Goal: Task Accomplishment & Management: Manage account settings

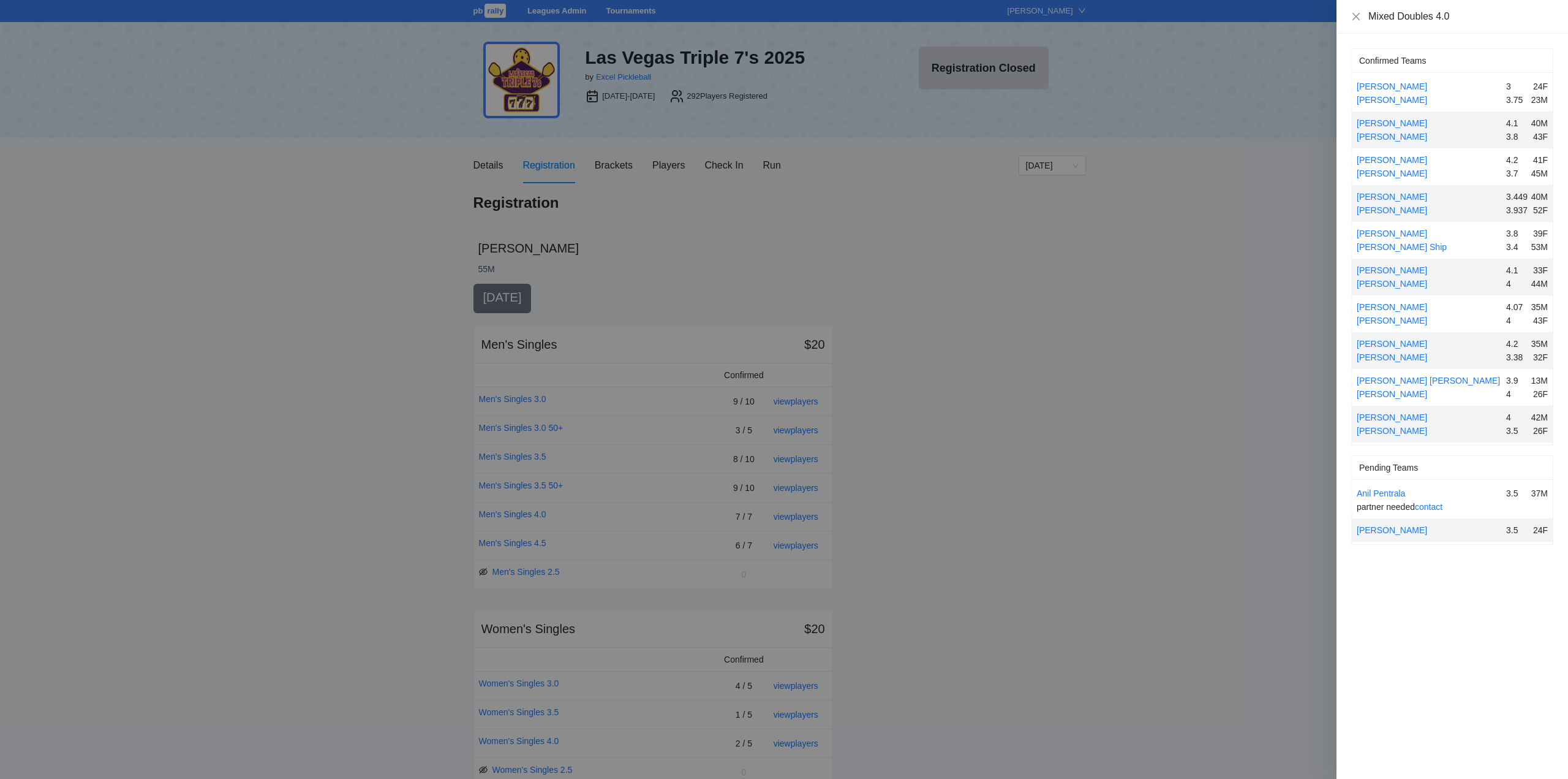
scroll to position [735, 0]
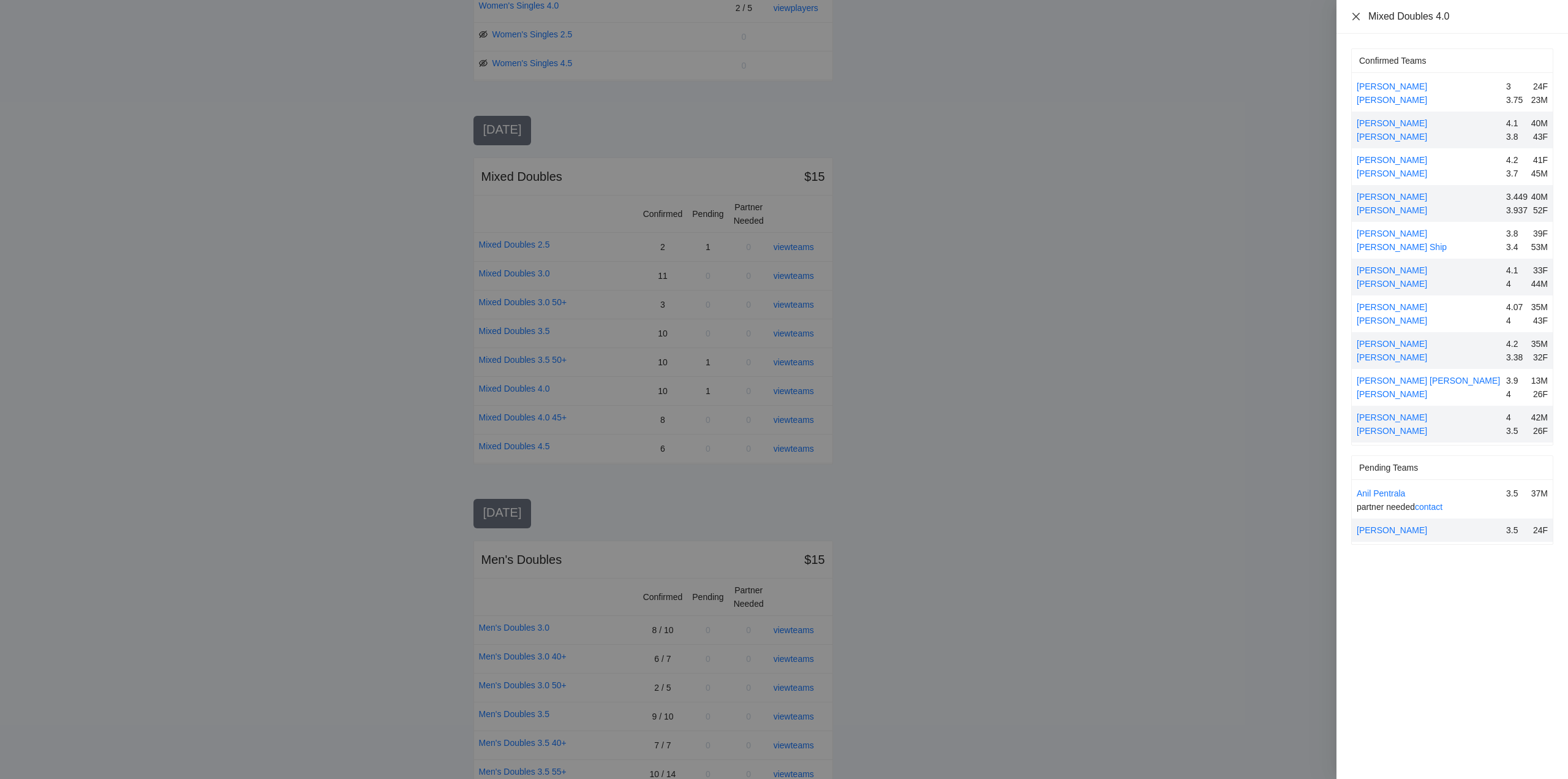
click at [1353, 14] on icon "close" at bounding box center [1355, 16] width 10 height 10
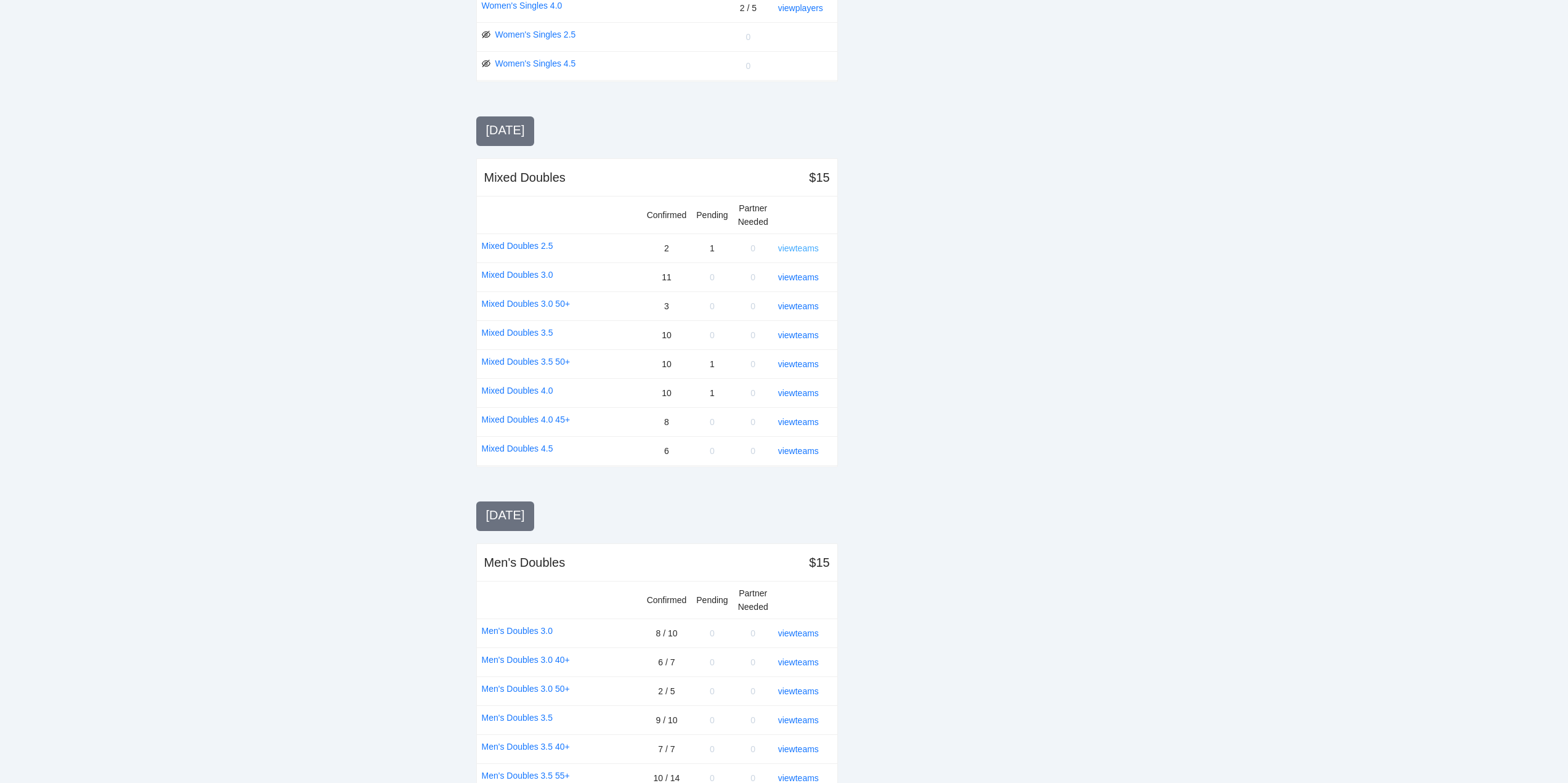
click at [799, 248] on link "view teams" at bounding box center [798, 248] width 41 height 10
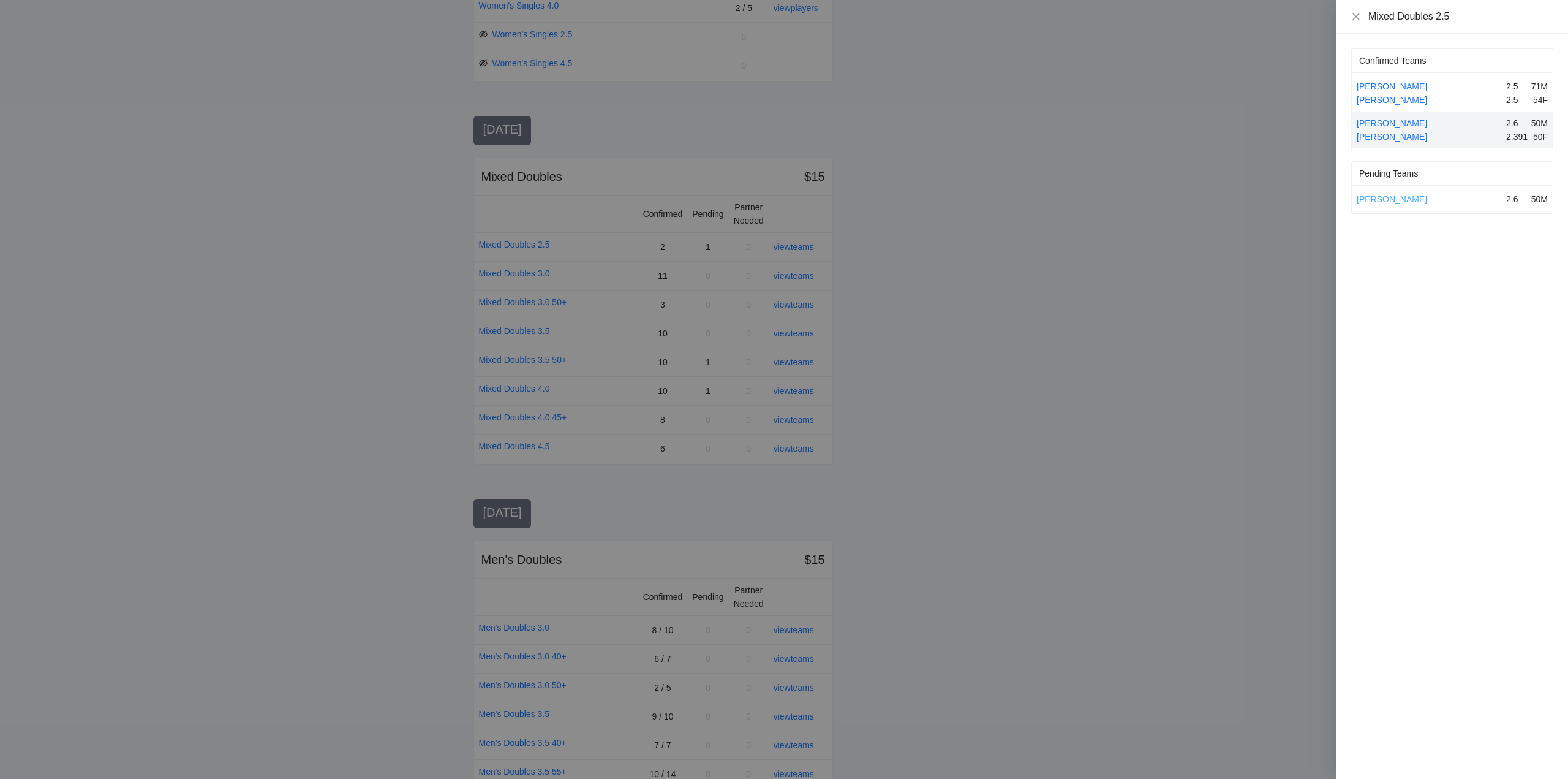
click at [1390, 199] on link "Cody Hailstone" at bounding box center [1392, 199] width 71 height 10
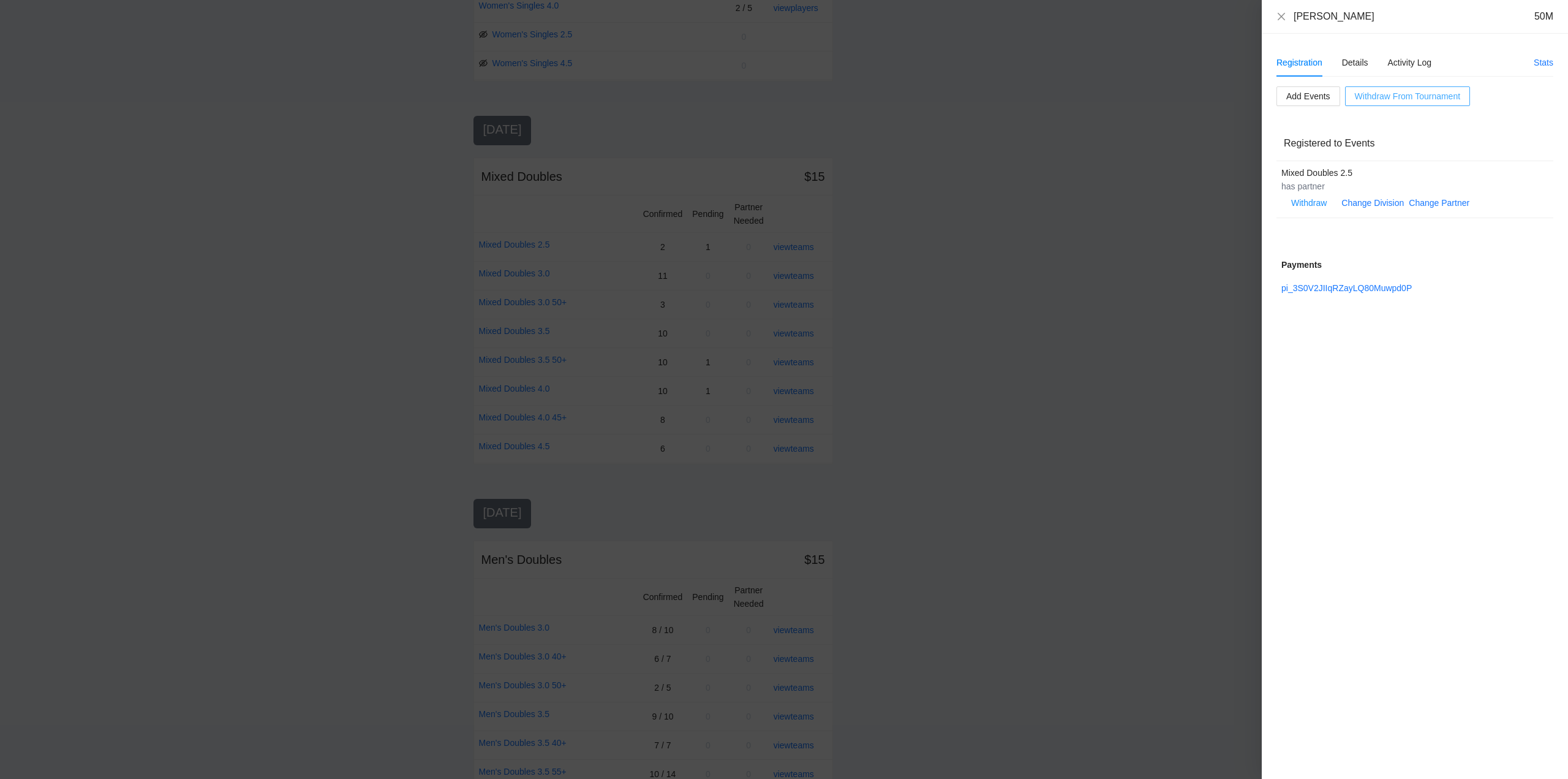
click at [1393, 94] on span "Withdraw From Tournament" at bounding box center [1407, 96] width 105 height 14
click at [1427, 57] on span "OK" at bounding box center [1430, 58] width 12 height 14
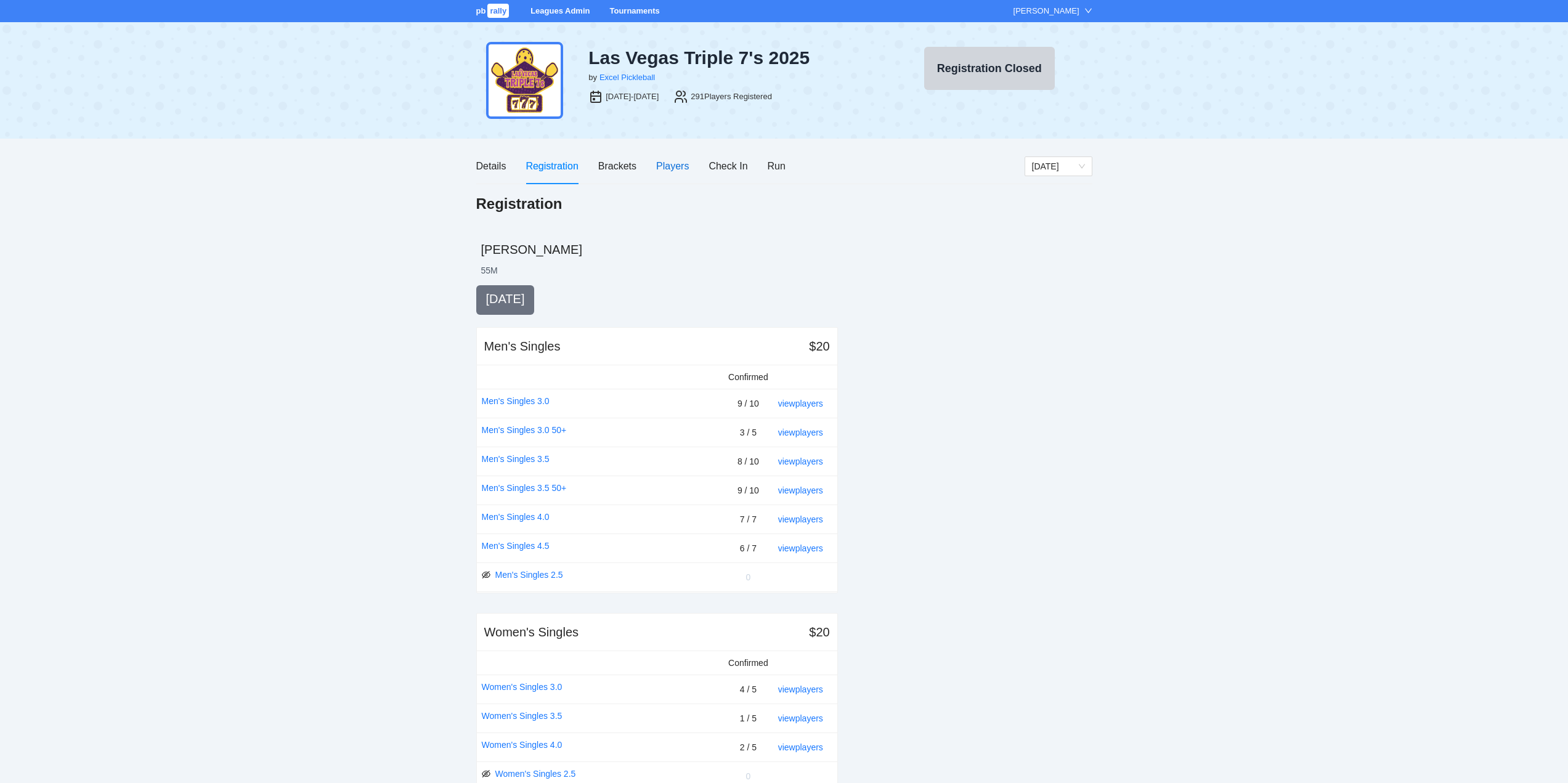
click at [676, 165] on div "Players" at bounding box center [672, 166] width 33 height 15
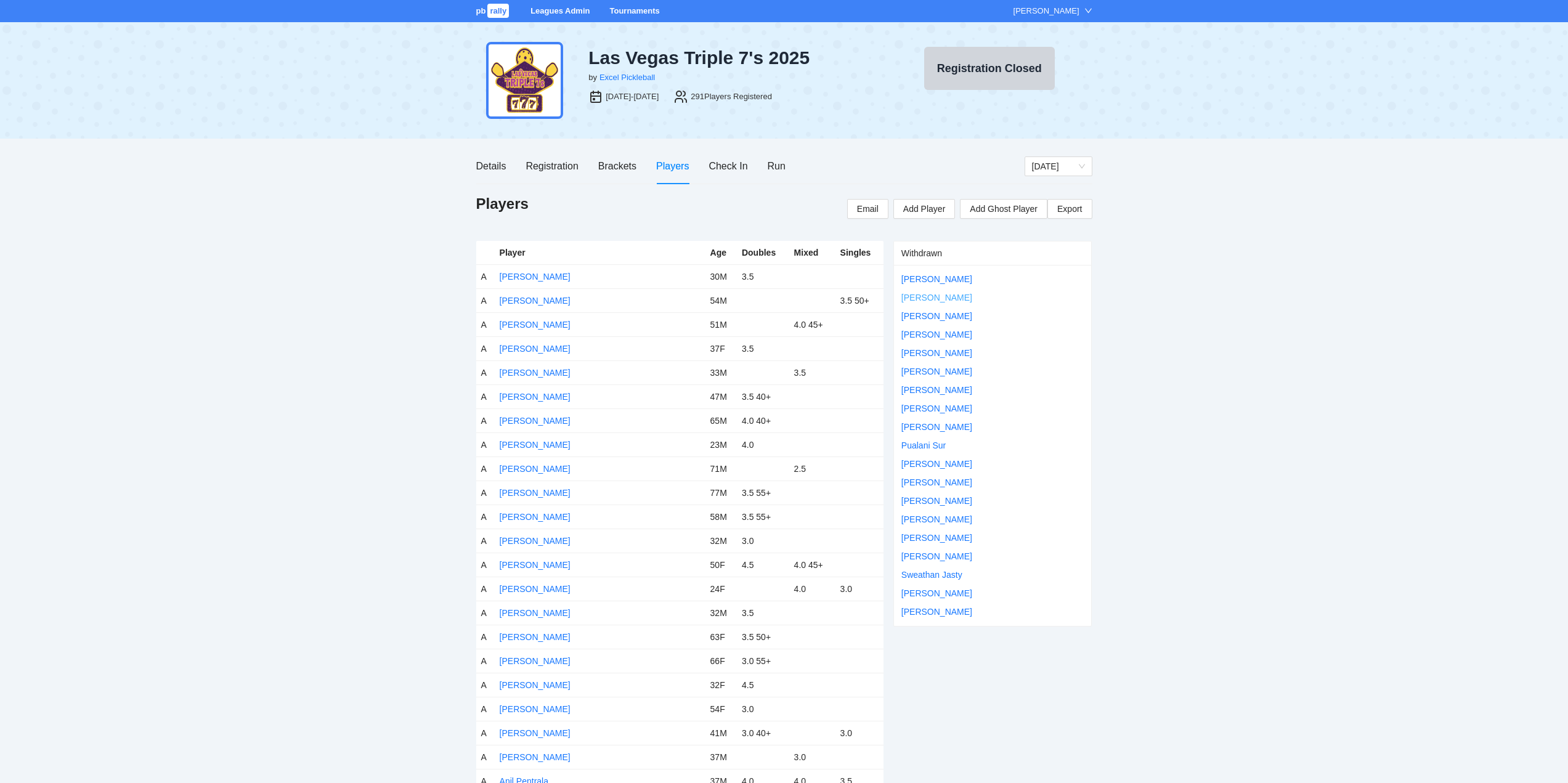
click at [943, 294] on link "Cody Hailstone" at bounding box center [937, 297] width 71 height 10
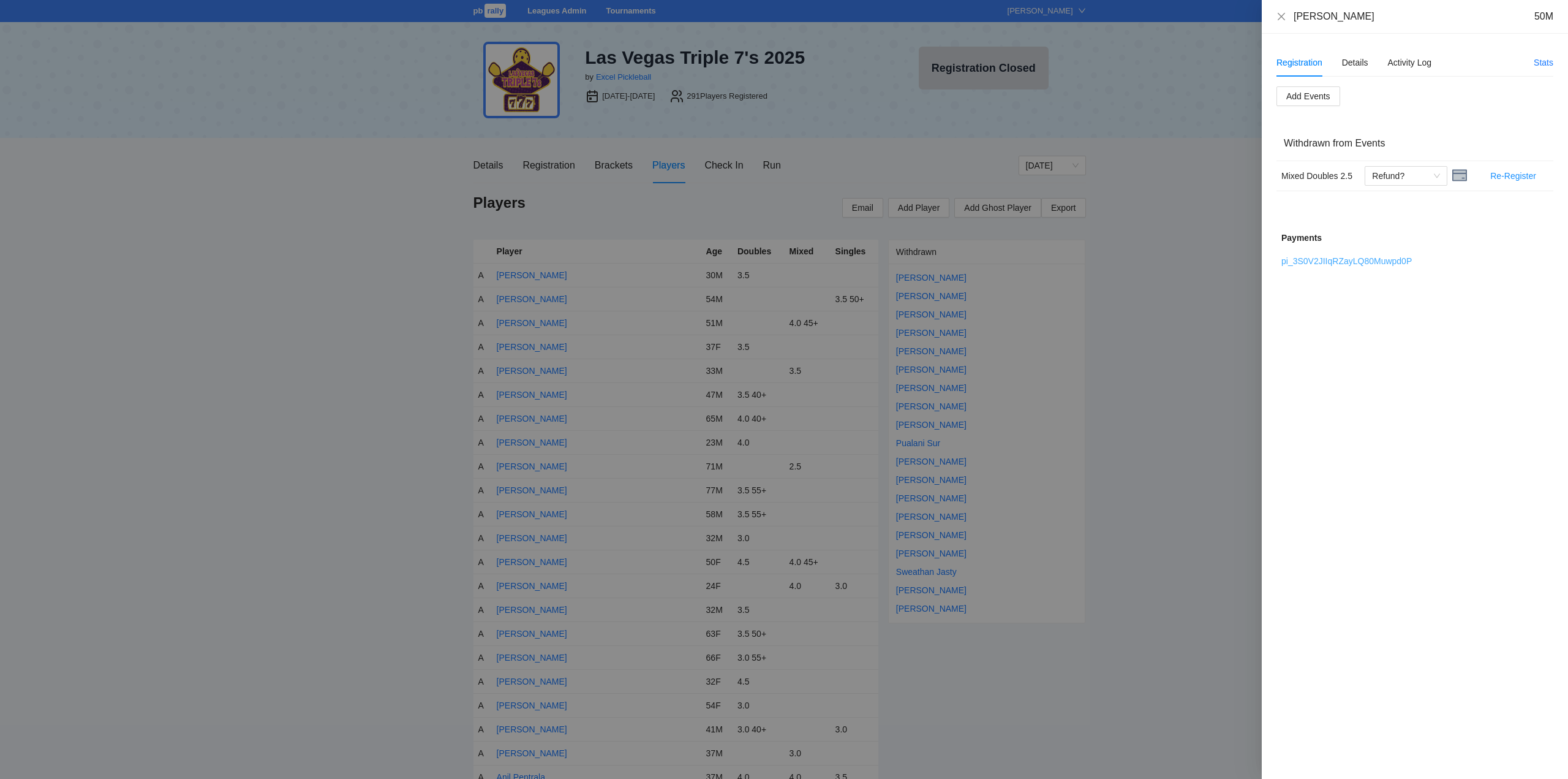
click at [1333, 257] on link "pi_3S0V2JIIqRZayLQ80Muwpd0P" at bounding box center [1347, 261] width 131 height 10
drag, startPoint x: 1408, startPoint y: 171, endPoint x: 1407, endPoint y: 184, distance: 13.0
click at [1409, 171] on span "Refund?" at bounding box center [1406, 176] width 68 height 18
click at [1388, 199] on div "Refunded" at bounding box center [1406, 200] width 68 height 14
click at [1280, 18] on icon "close" at bounding box center [1281, 16] width 10 height 10
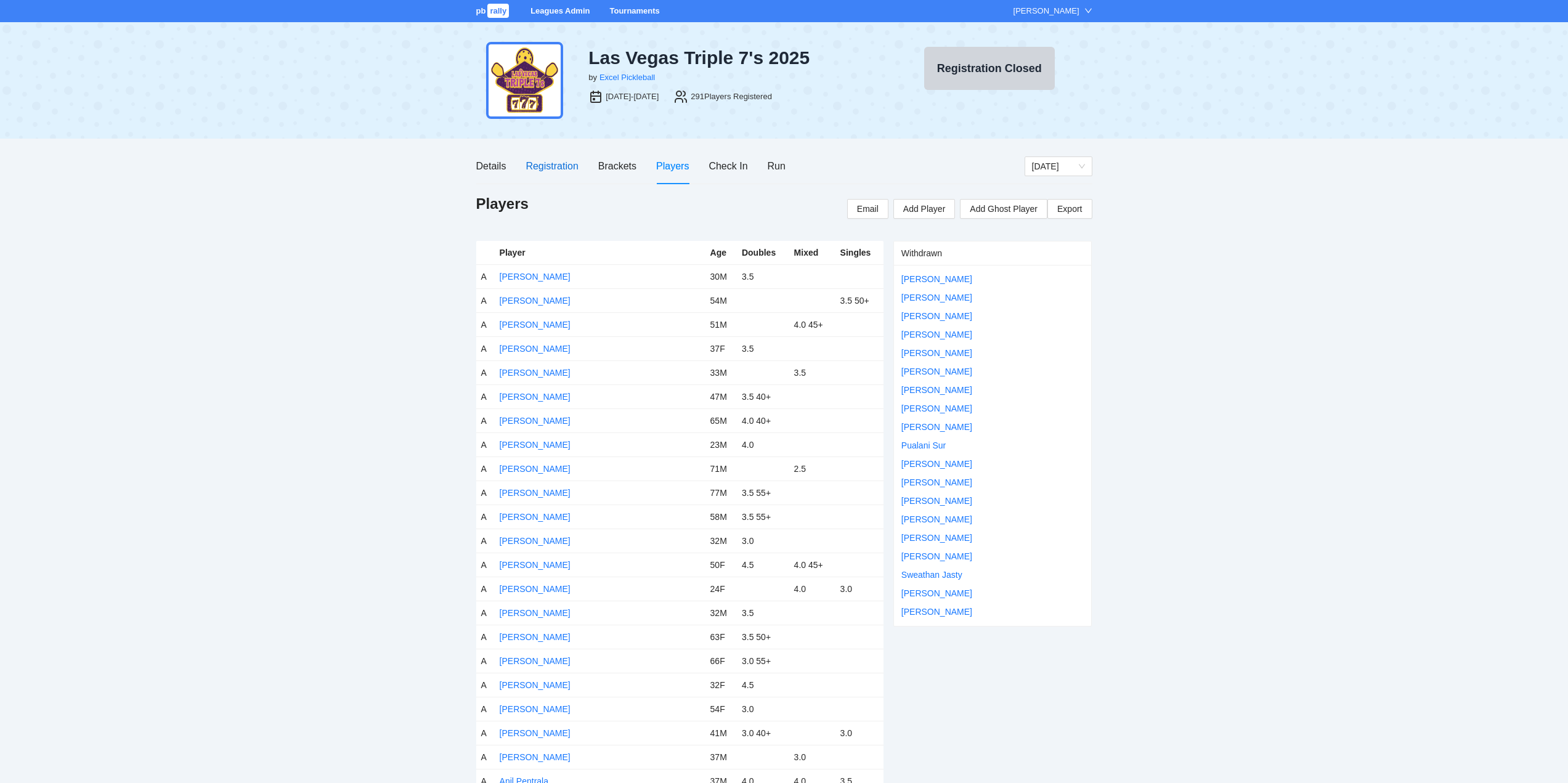
click at [541, 161] on div "Registration" at bounding box center [551, 166] width 52 height 15
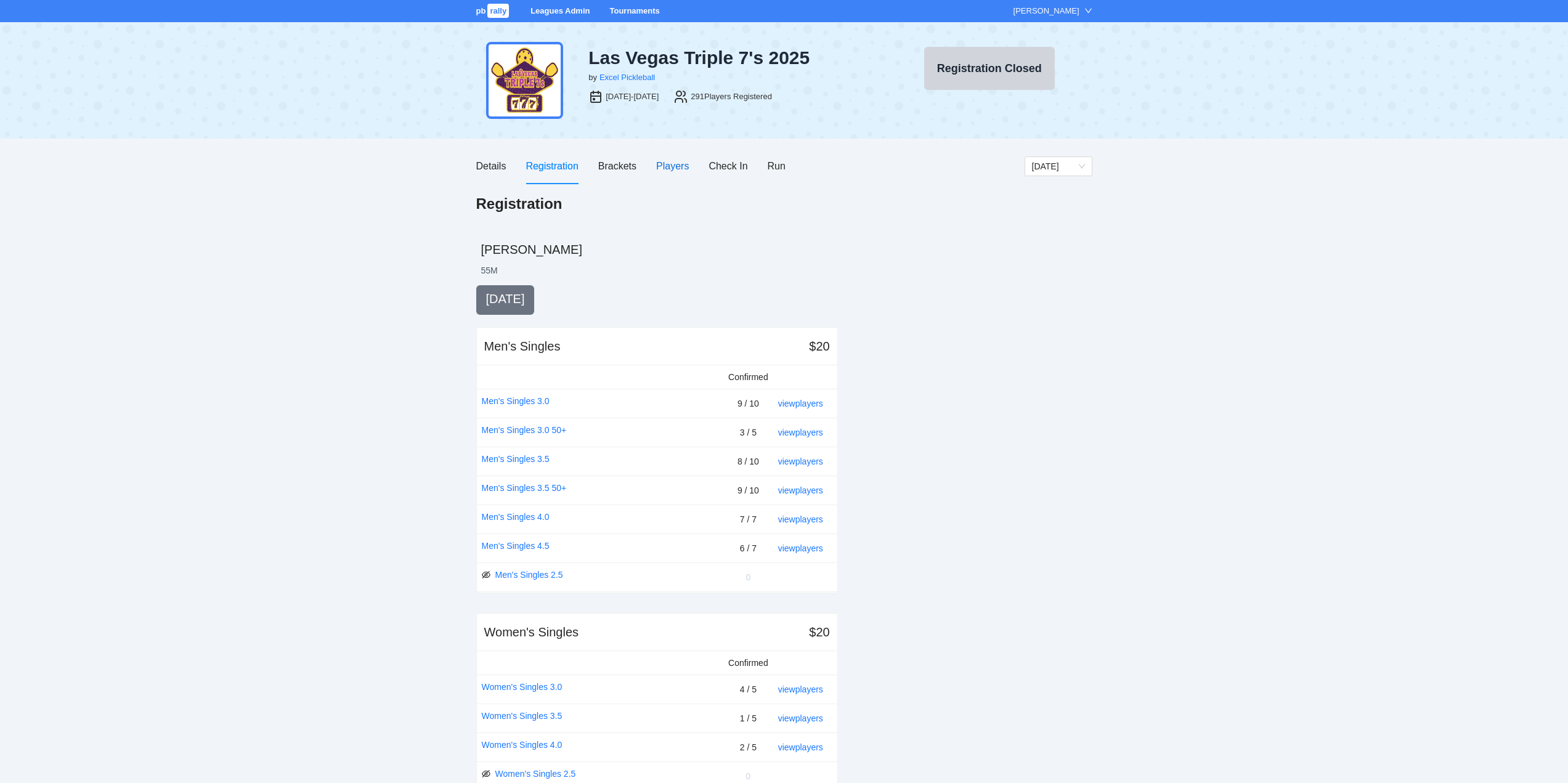
click at [671, 168] on div "Players" at bounding box center [672, 166] width 33 height 15
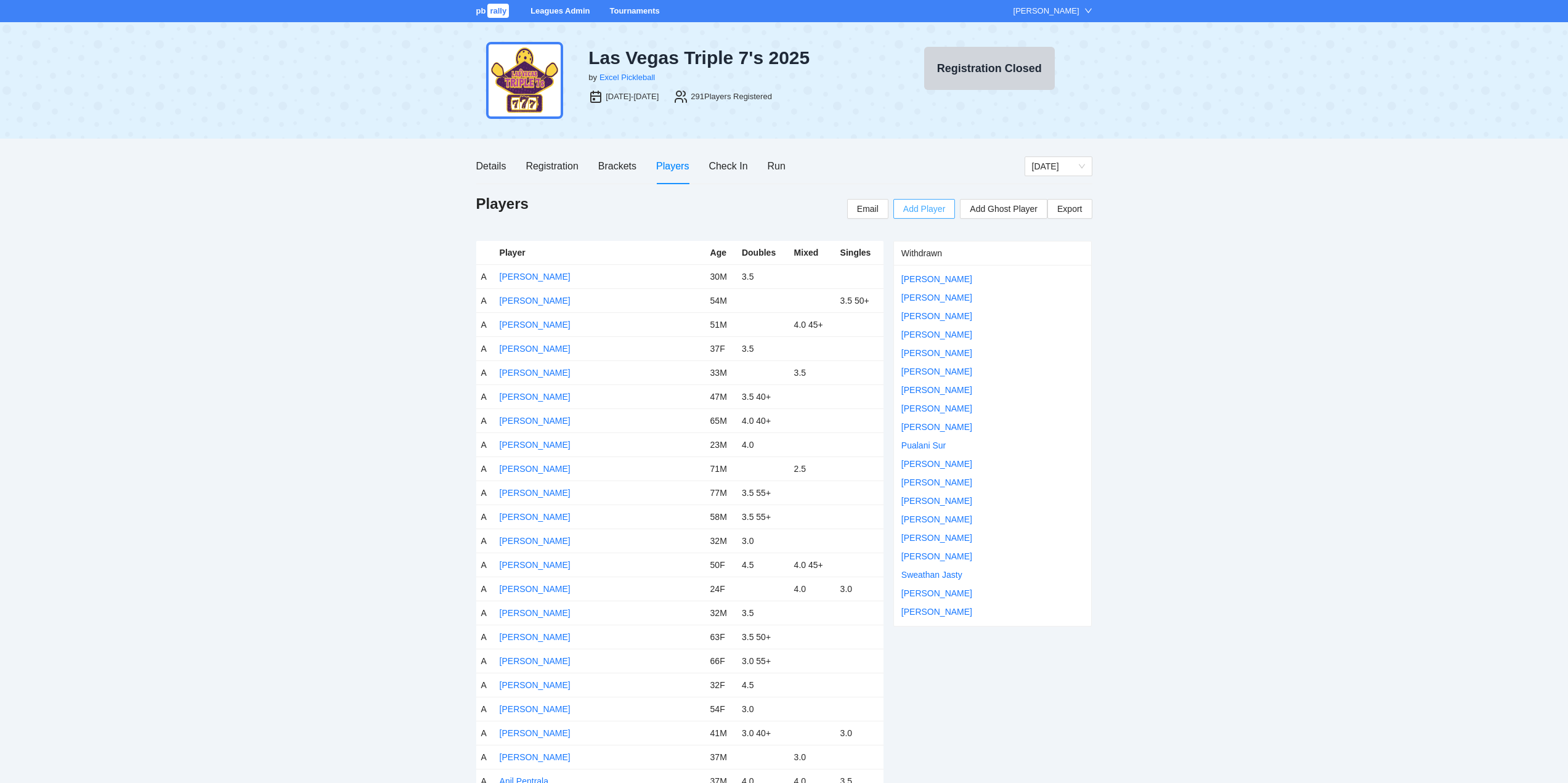
click at [933, 208] on span "Add Player" at bounding box center [923, 209] width 42 height 14
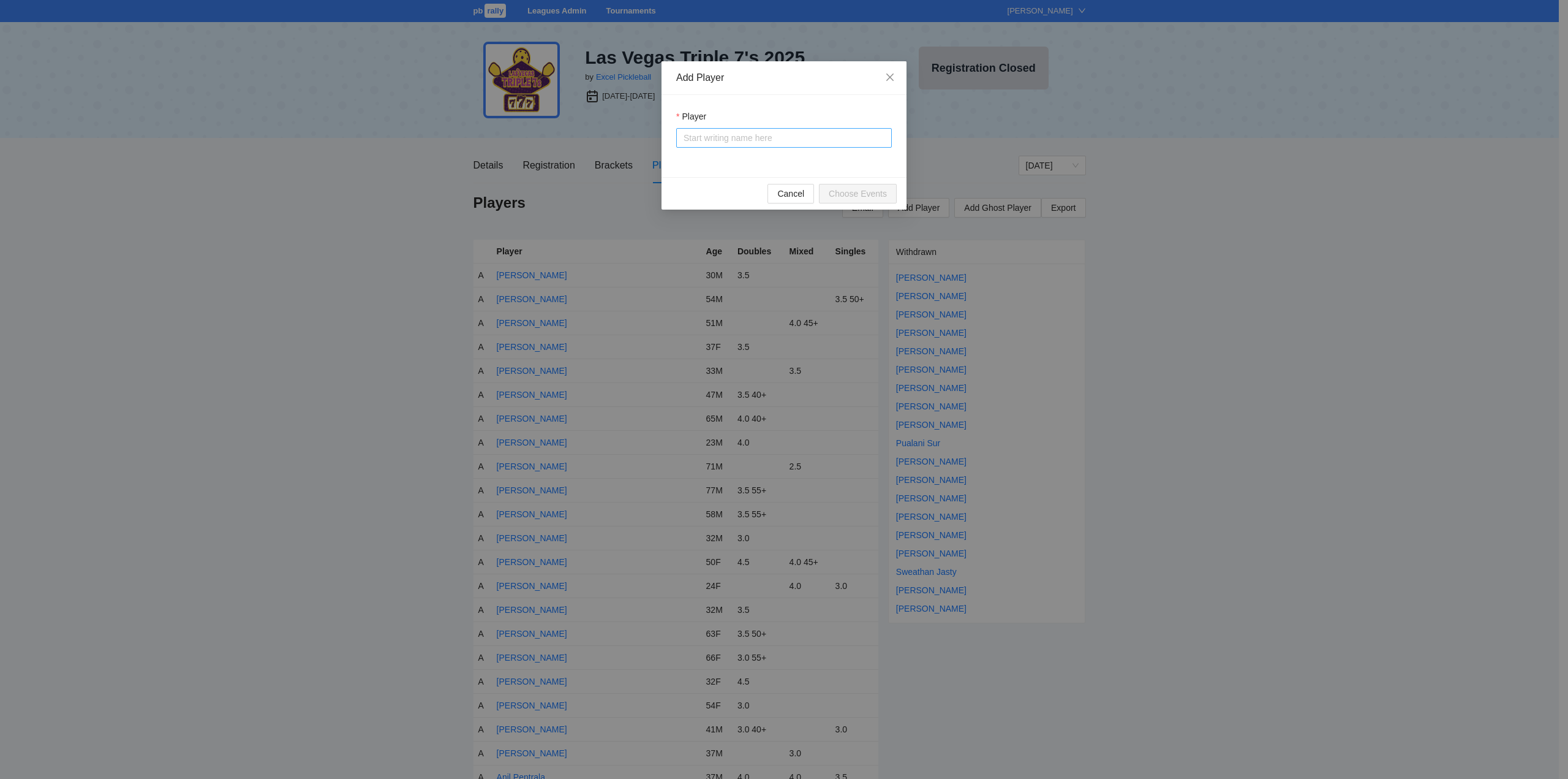
click at [701, 141] on input "Player" at bounding box center [783, 138] width 201 height 18
paste input "**********"
type input "**********"
click at [726, 162] on div "Nikola Trajkovski" at bounding box center [719, 162] width 71 height 14
click at [791, 189] on span "Cancel" at bounding box center [791, 194] width 27 height 14
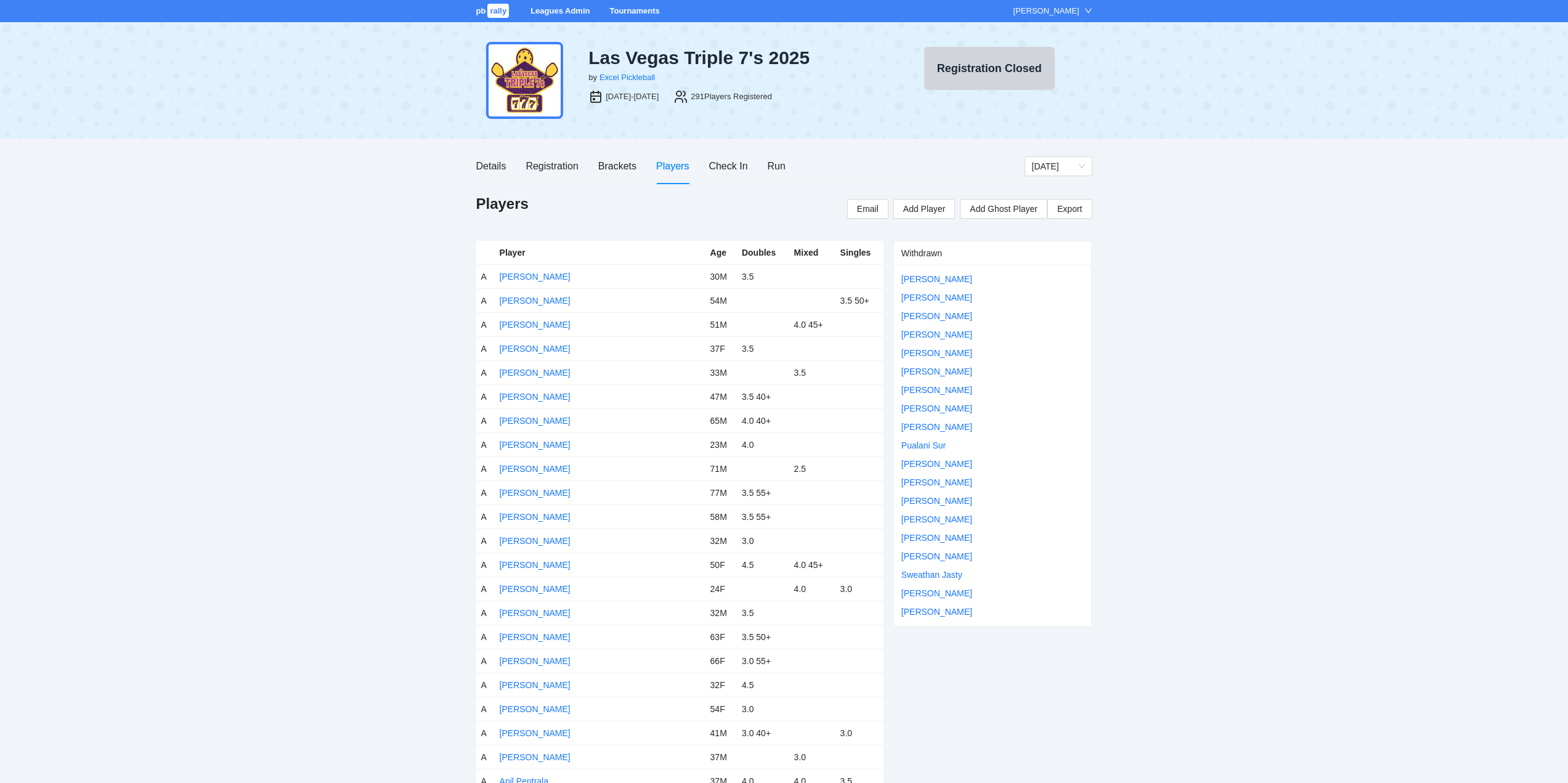
click at [636, 11] on link "Tournaments" at bounding box center [634, 11] width 50 height 9
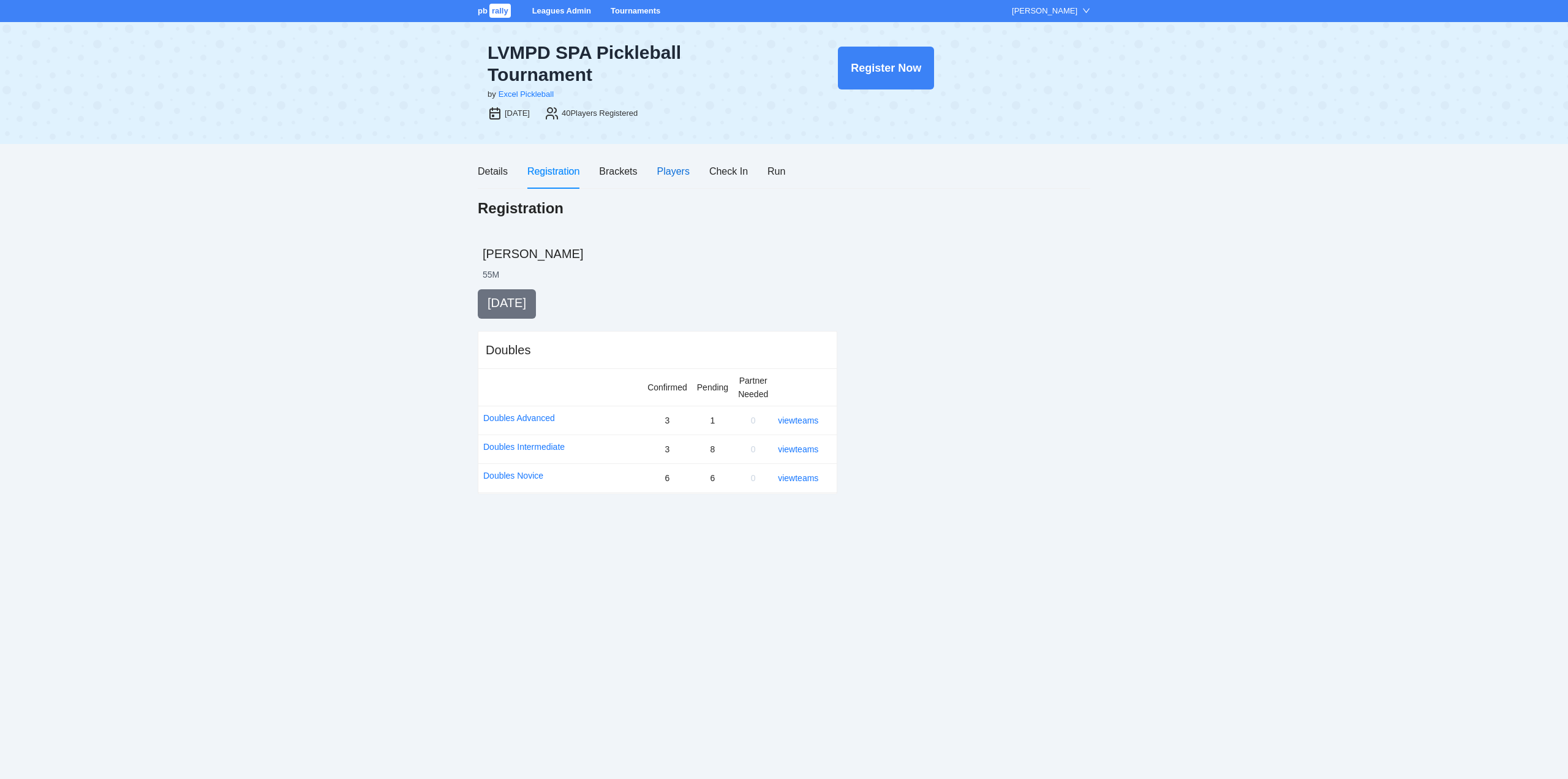
click at [671, 174] on div "Players" at bounding box center [673, 171] width 32 height 15
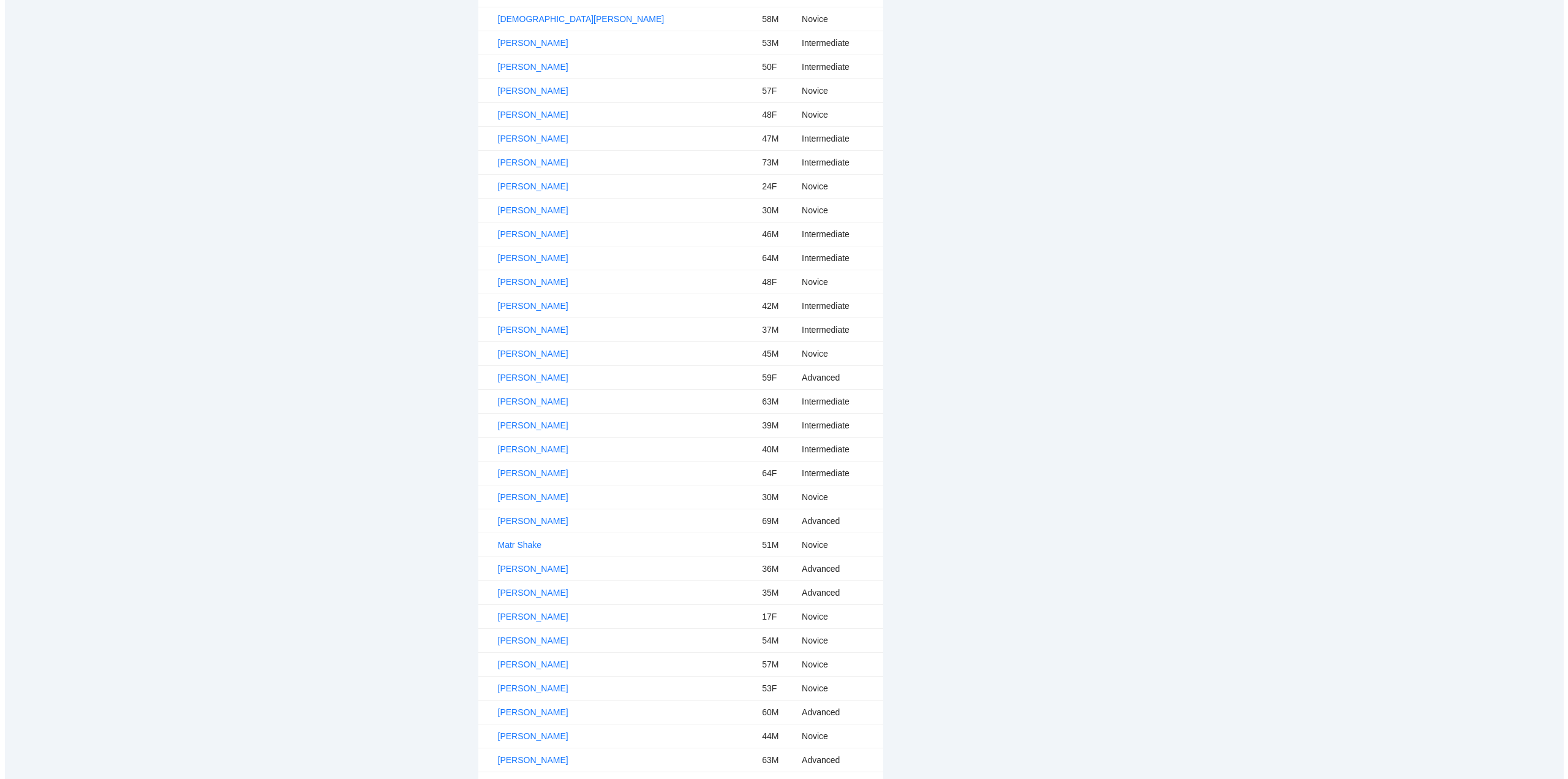
scroll to position [446, 0]
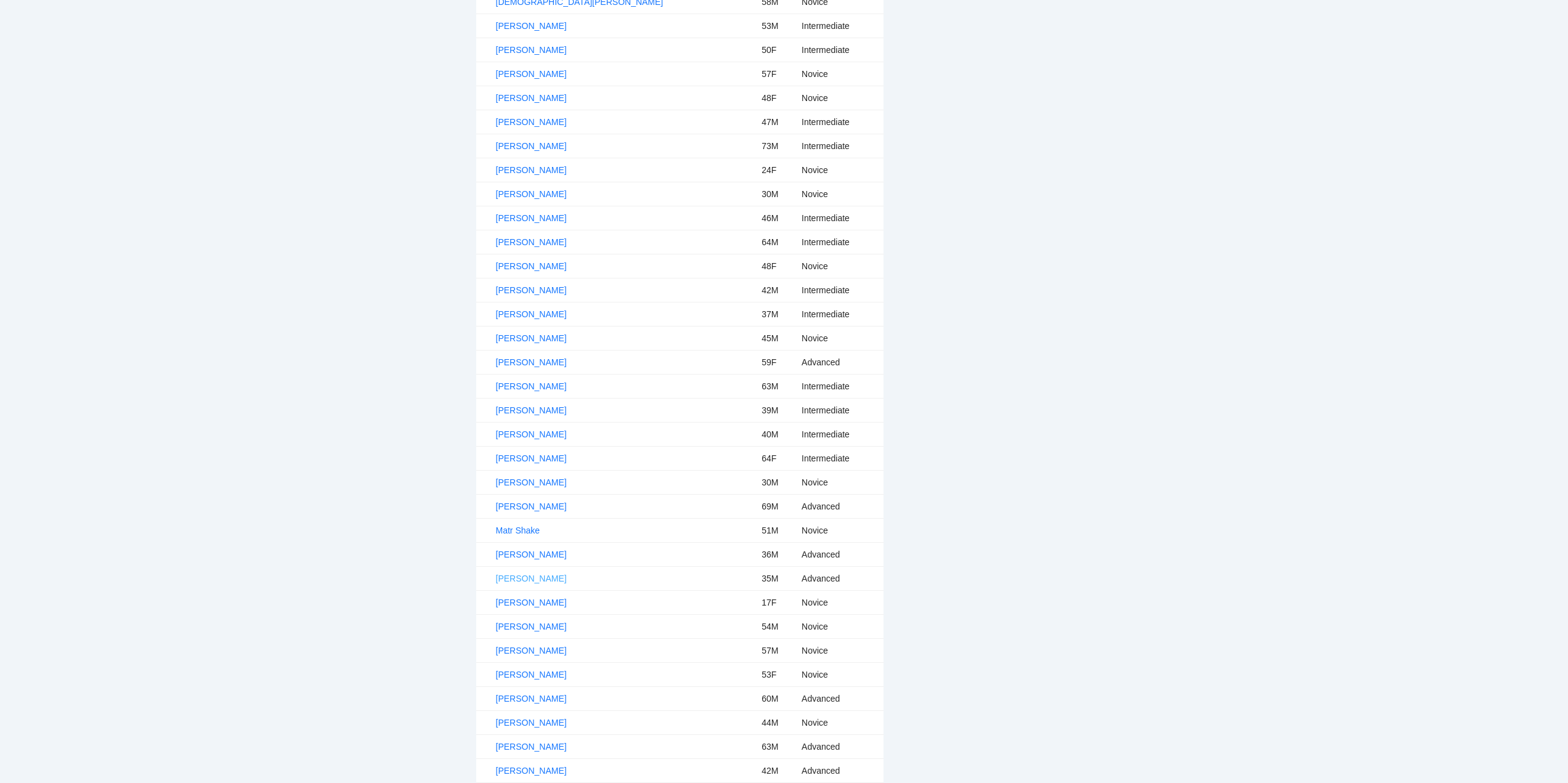
click at [545, 580] on link "Nikola Trajkovski" at bounding box center [531, 578] width 71 height 10
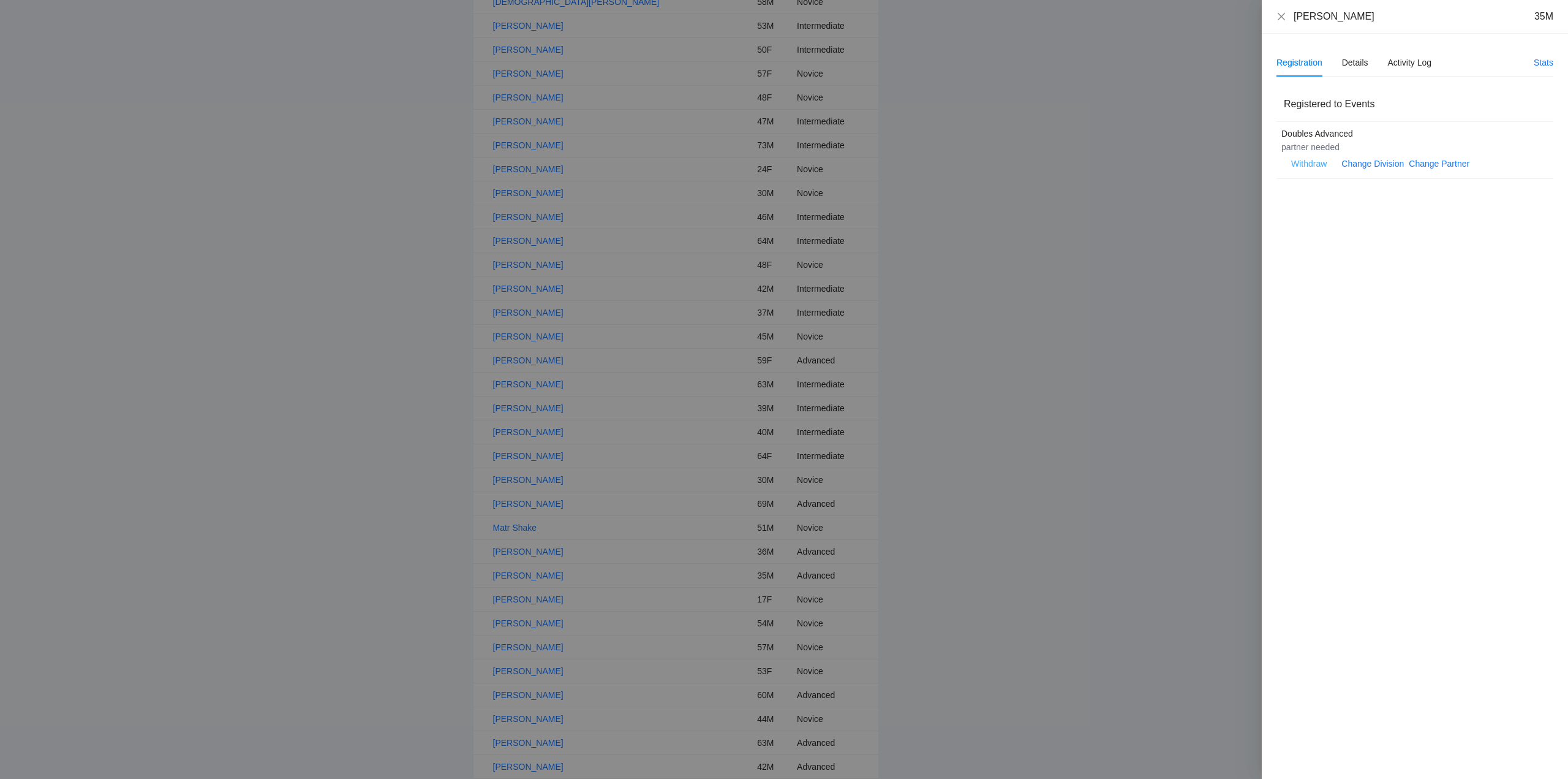
click at [1311, 162] on span "Withdraw" at bounding box center [1309, 164] width 35 height 14
click at [1349, 125] on span "OK" at bounding box center [1346, 125] width 12 height 14
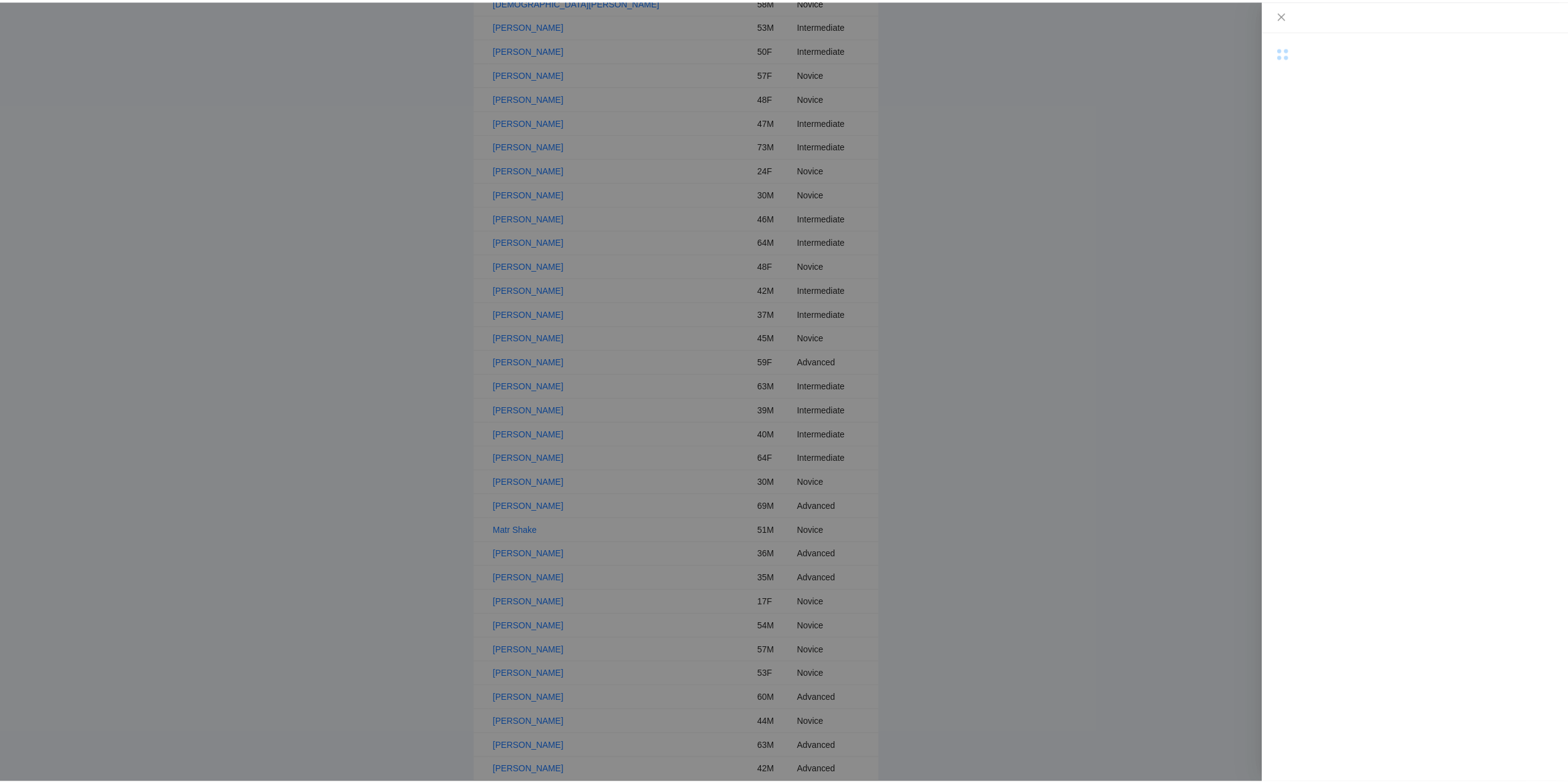
scroll to position [424, 0]
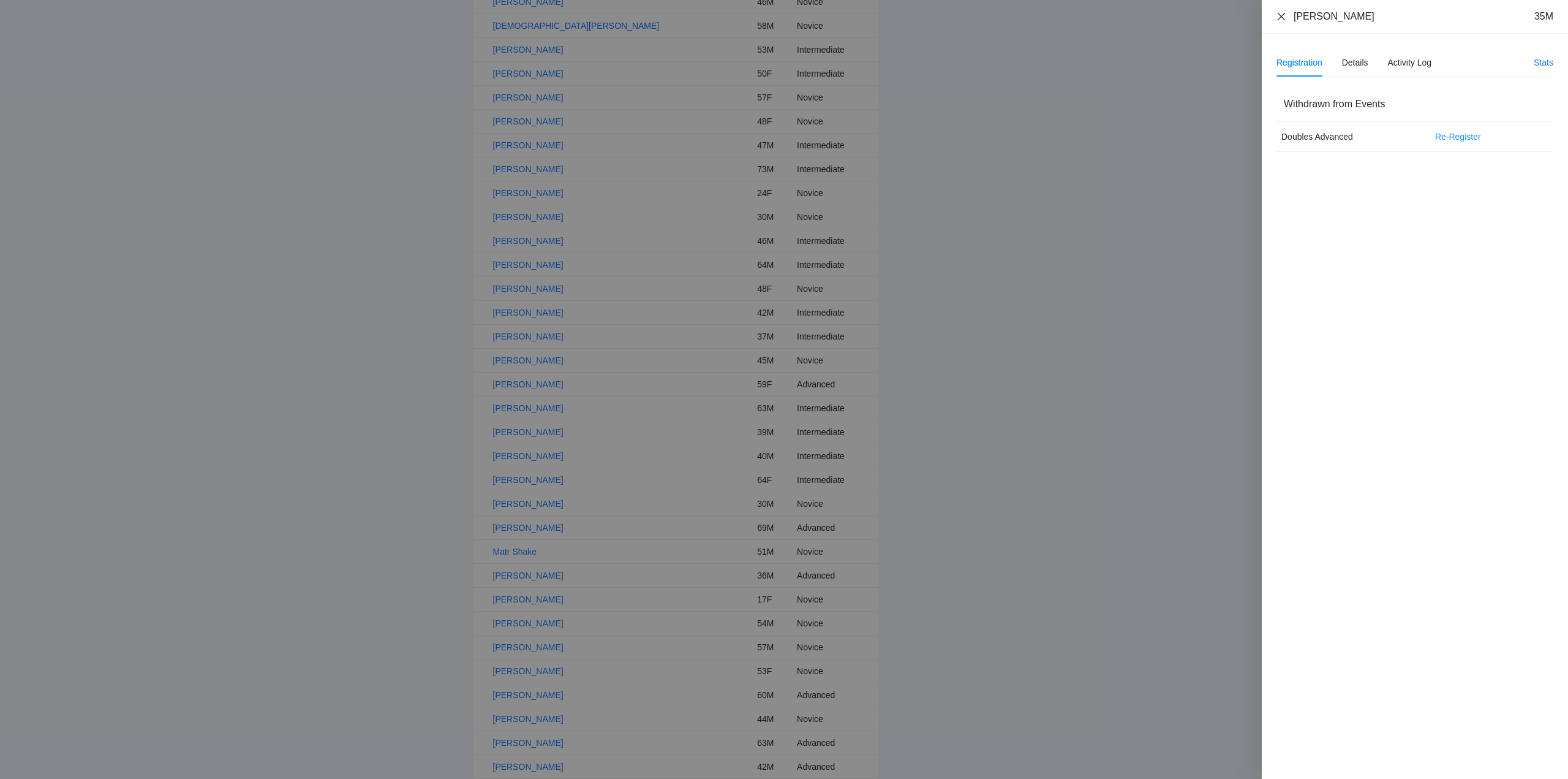
click at [1282, 14] on icon "close" at bounding box center [1281, 16] width 10 height 10
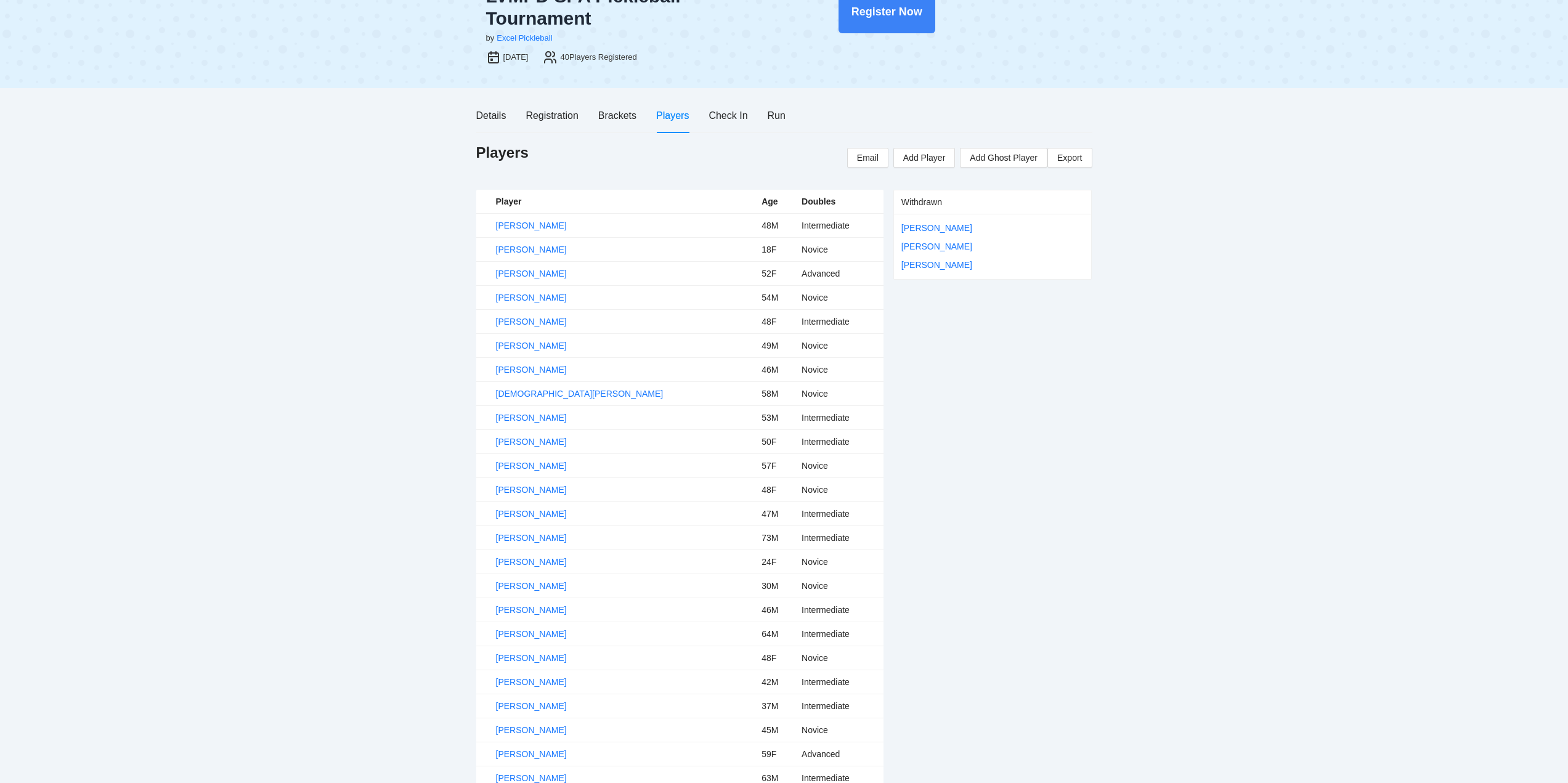
scroll to position [0, 0]
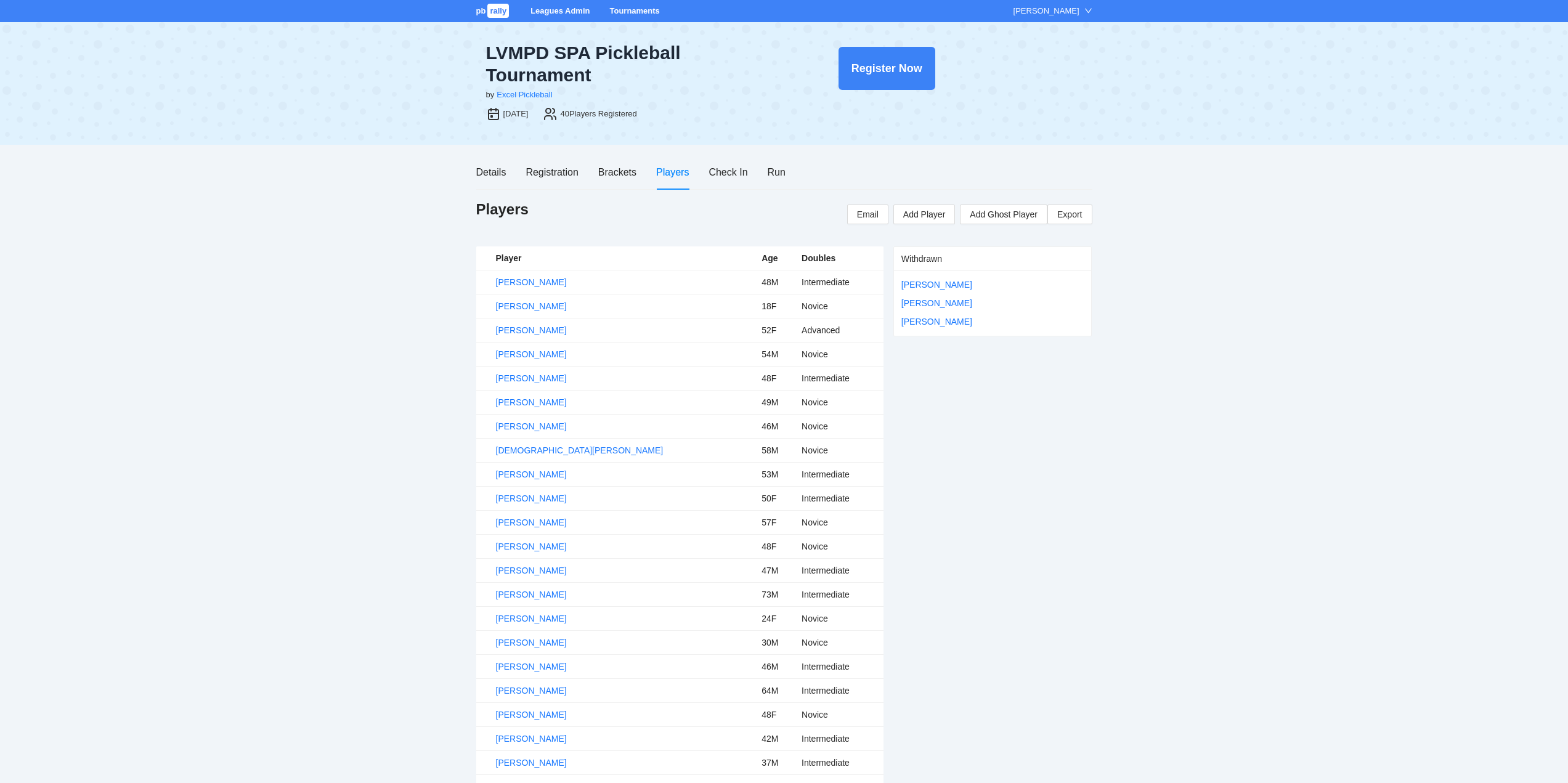
click at [626, 9] on link "Tournaments" at bounding box center [634, 11] width 50 height 9
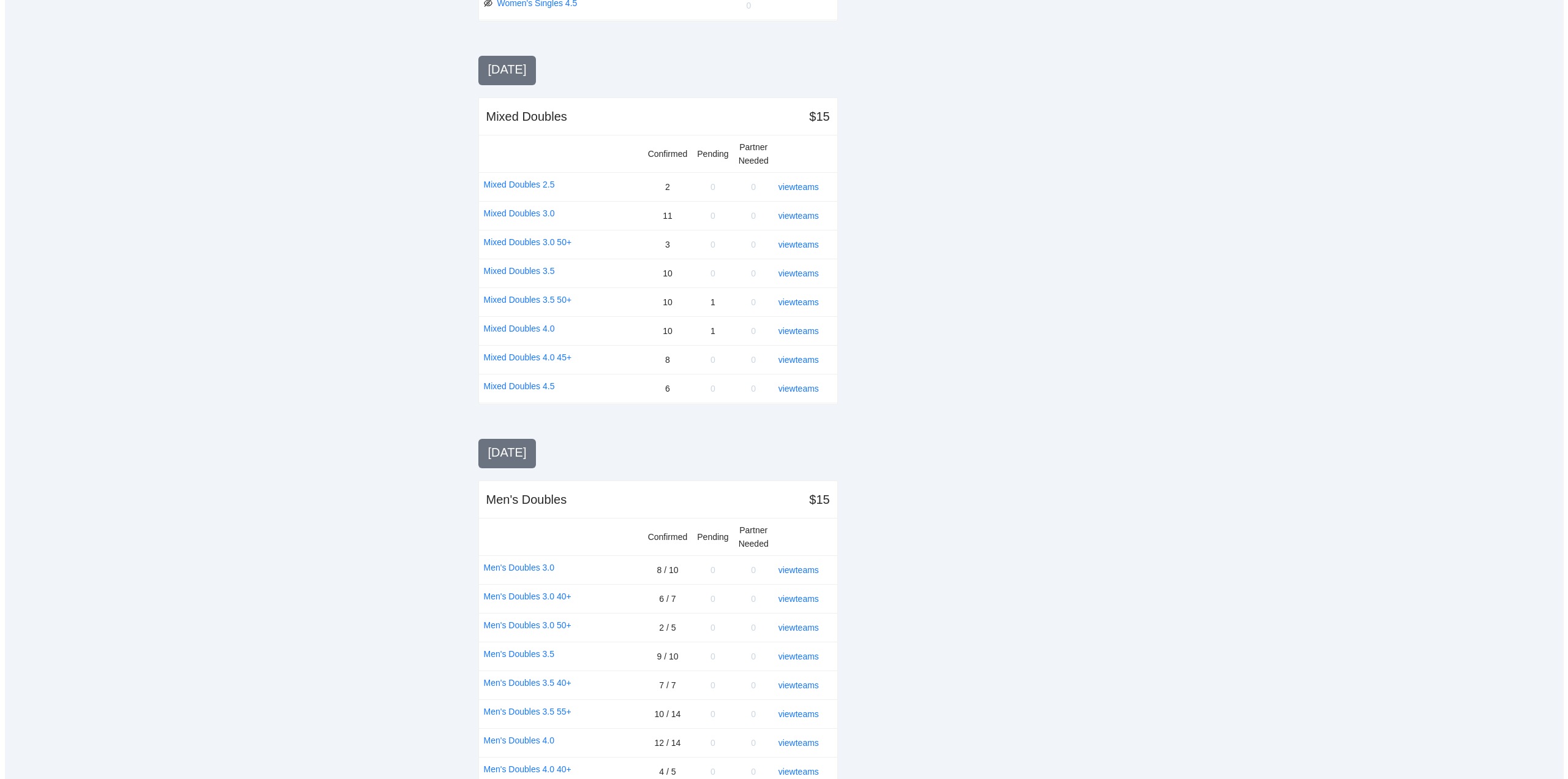
scroll to position [796, 0]
click at [795, 328] on link "view teams" at bounding box center [794, 329] width 41 height 10
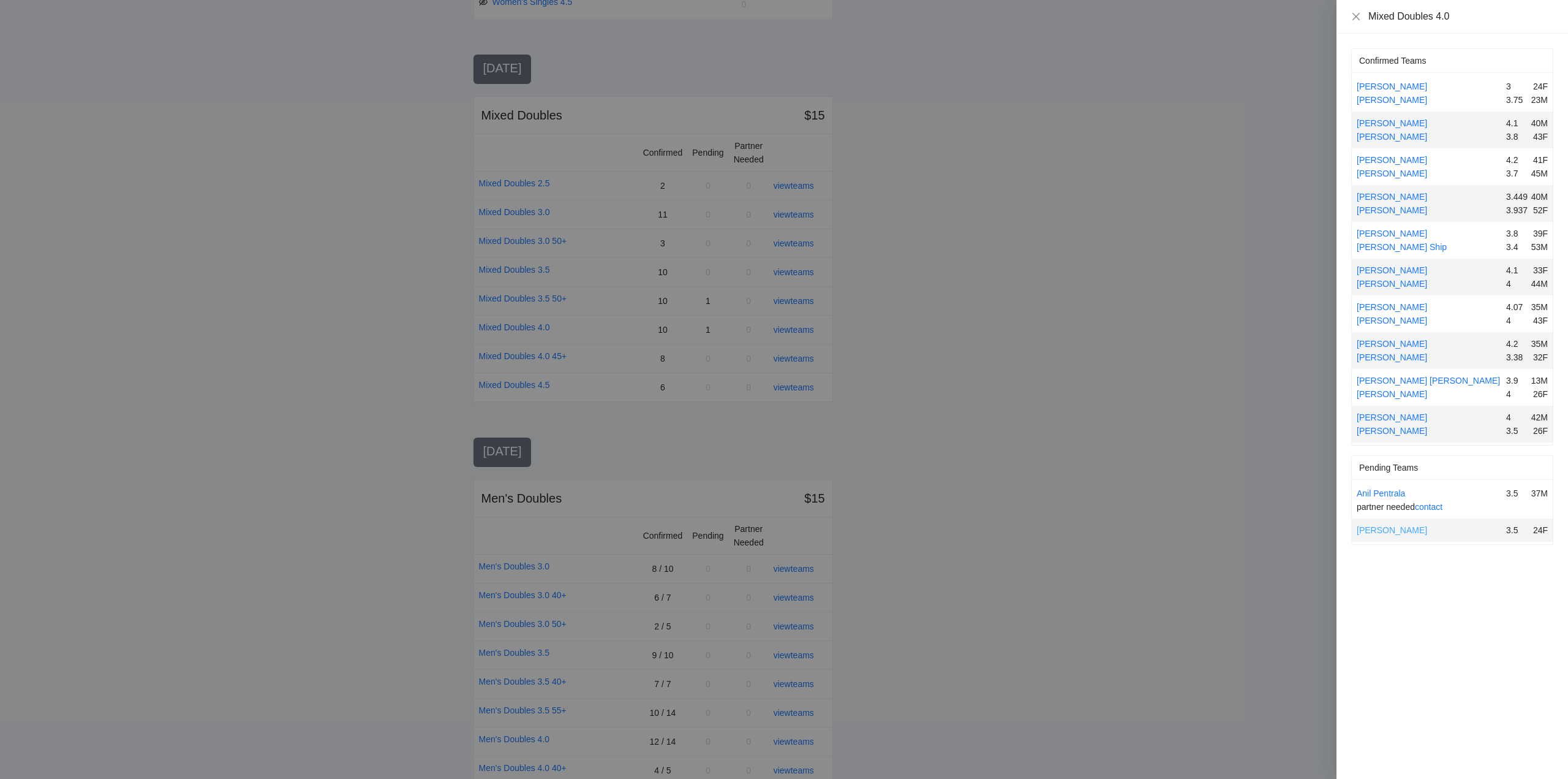
click at [1408, 527] on link "[PERSON_NAME]" at bounding box center [1392, 529] width 71 height 10
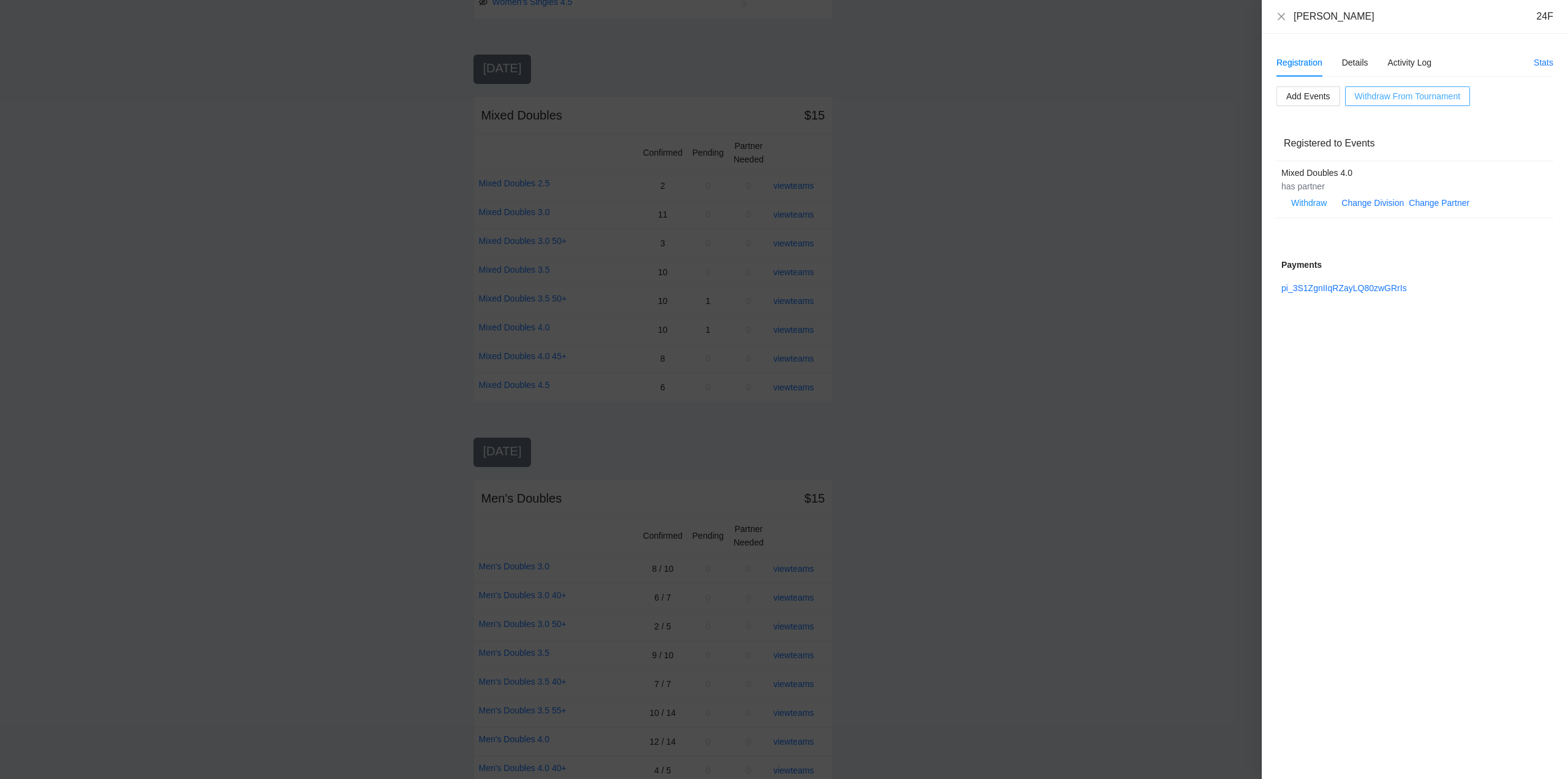
click at [1401, 95] on span "Withdraw From Tournament" at bounding box center [1407, 96] width 105 height 14
click at [1426, 58] on span "OK" at bounding box center [1430, 58] width 12 height 14
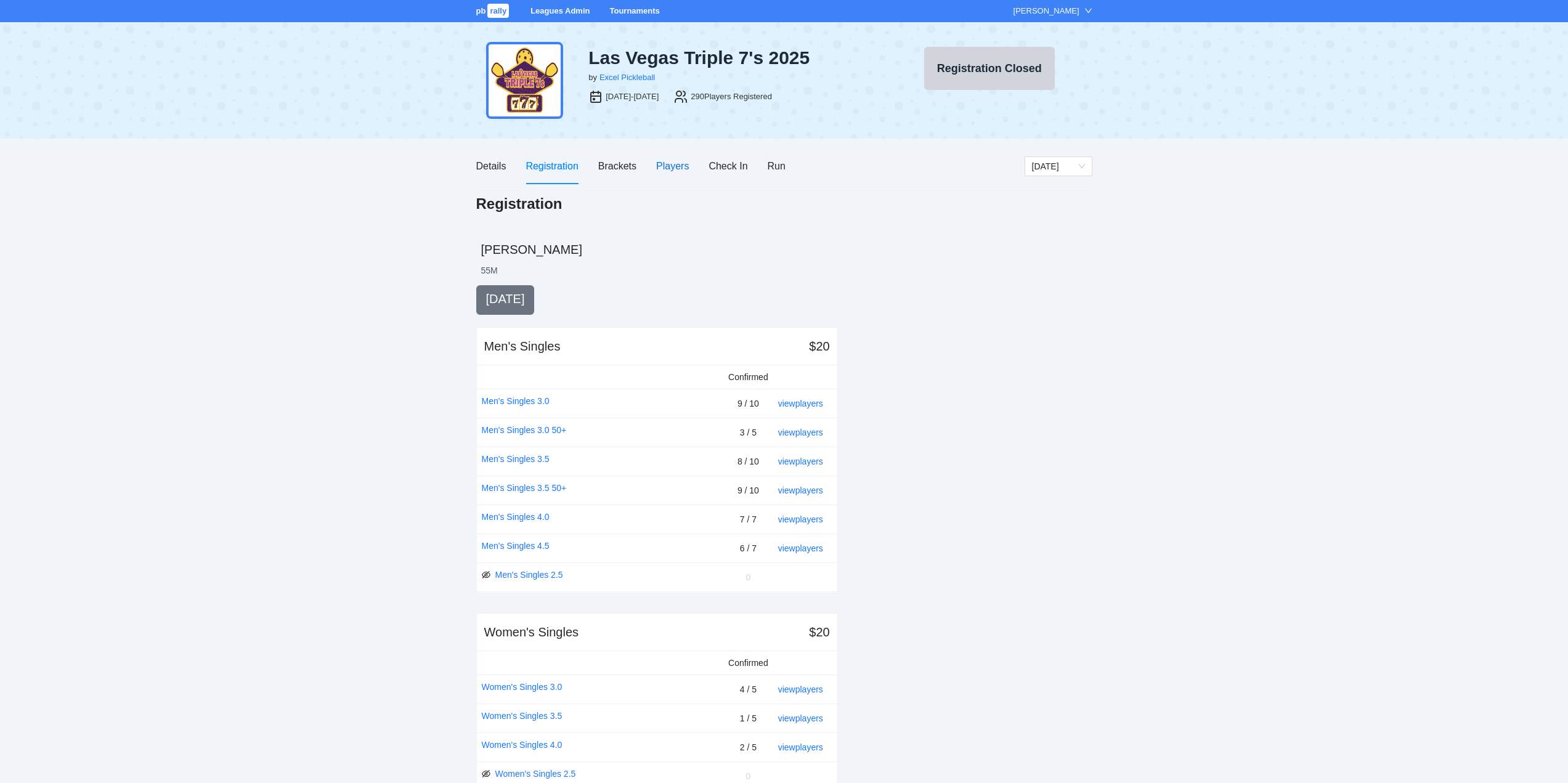
click at [670, 165] on div "Players" at bounding box center [672, 166] width 33 height 15
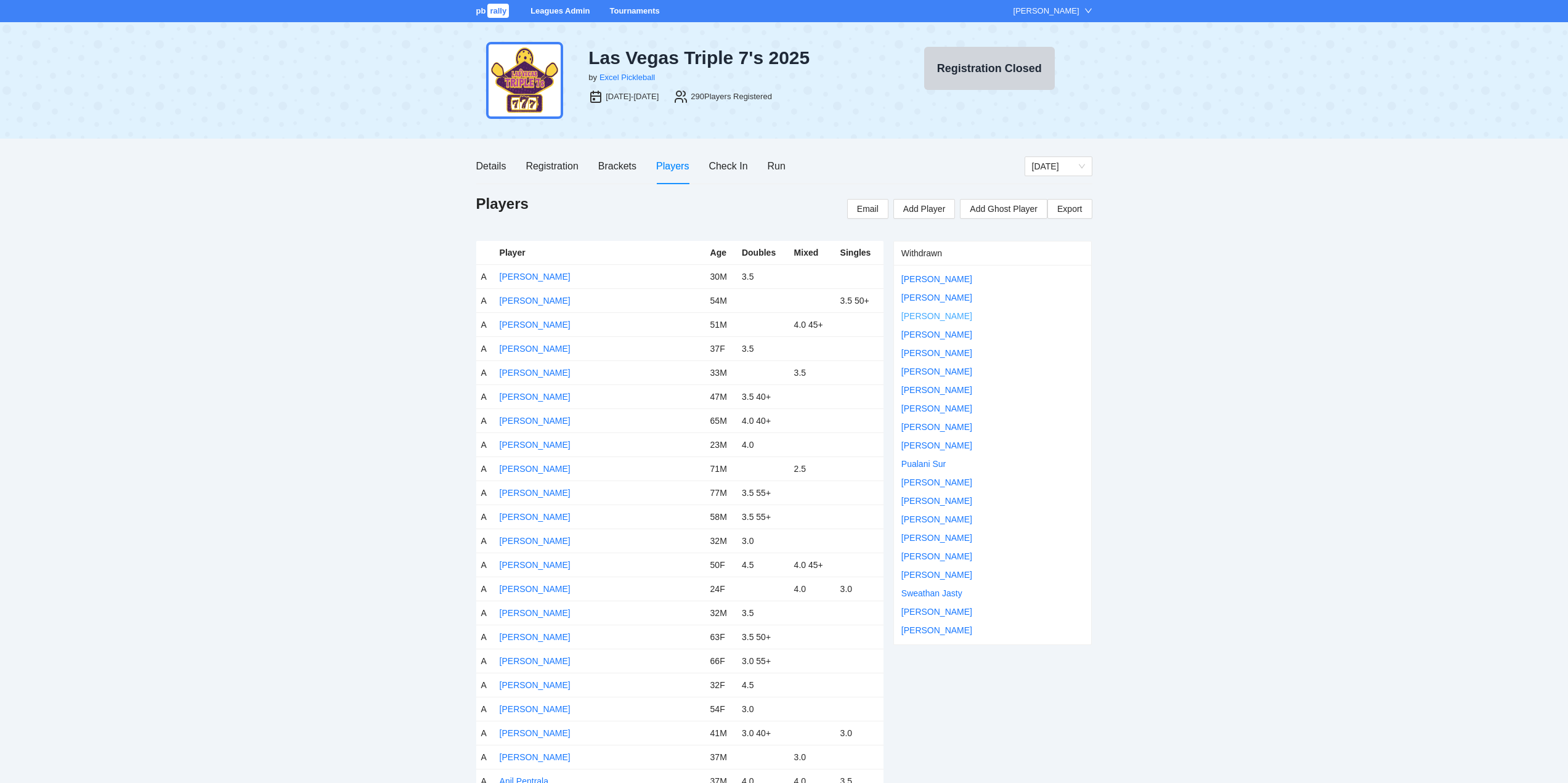
click at [923, 316] on link "Dayanne Marlett" at bounding box center [937, 315] width 71 height 10
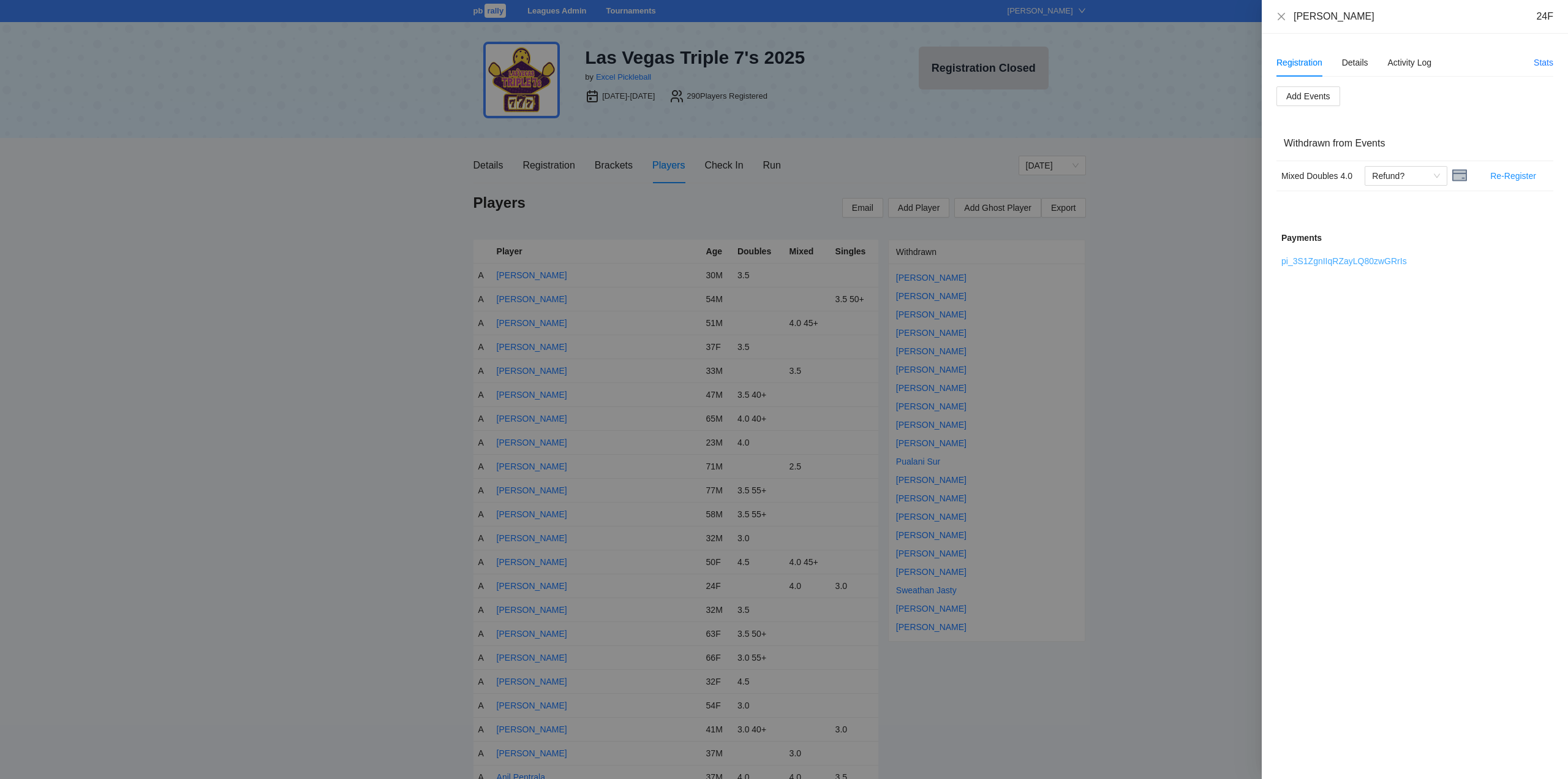
click at [1333, 261] on link "pi_3S1ZgnIIqRZayLQ80zwGRrIs" at bounding box center [1344, 261] width 126 height 10
click at [1434, 176] on span "Refund?" at bounding box center [1406, 176] width 68 height 18
click at [1400, 200] on div "Refunded" at bounding box center [1406, 200] width 68 height 14
click at [1281, 16] on icon "close" at bounding box center [1282, 16] width 8 height 8
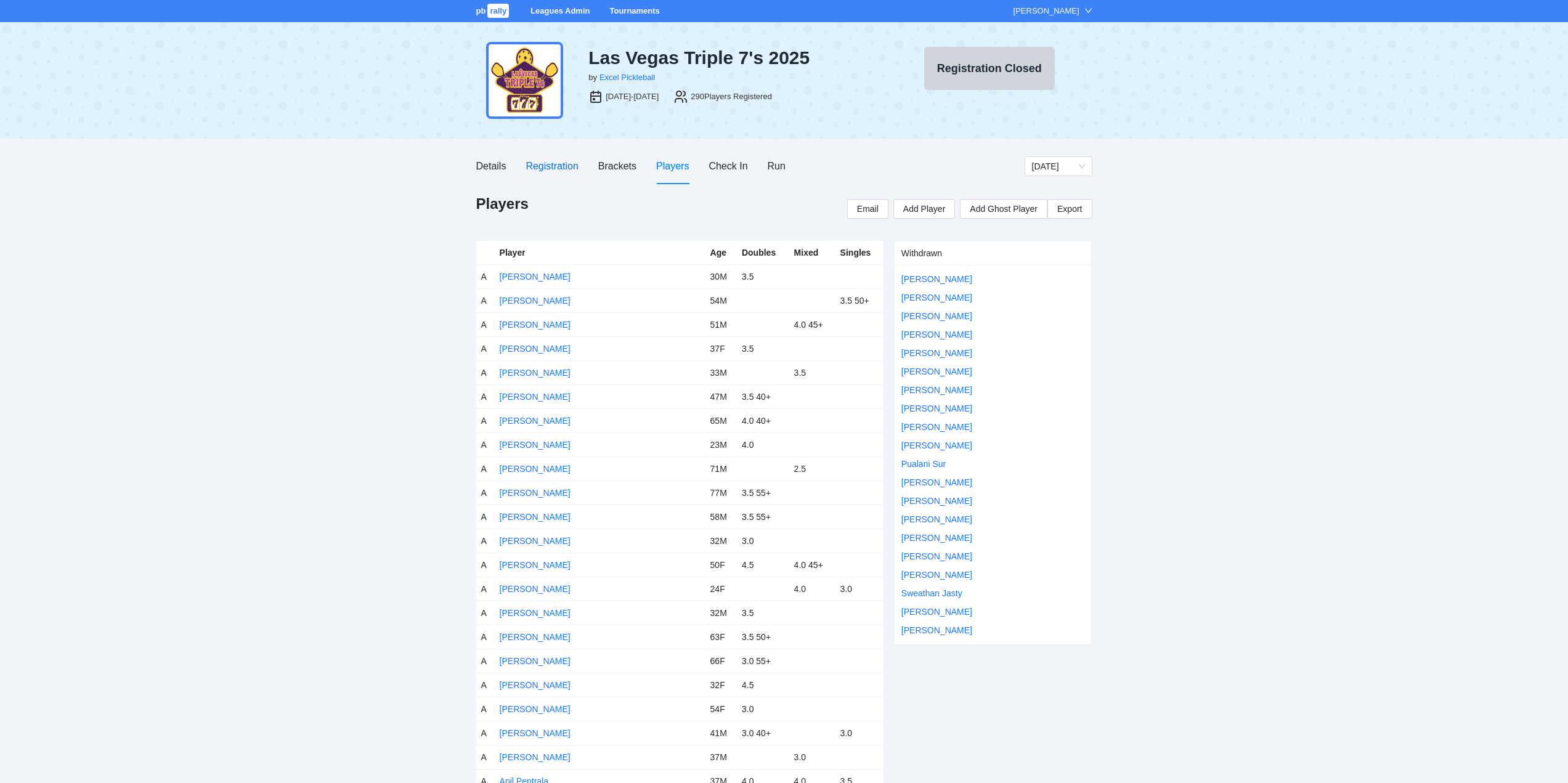
drag, startPoint x: 545, startPoint y: 163, endPoint x: 566, endPoint y: 174, distance: 23.7
click at [545, 162] on div "Registration" at bounding box center [551, 166] width 52 height 15
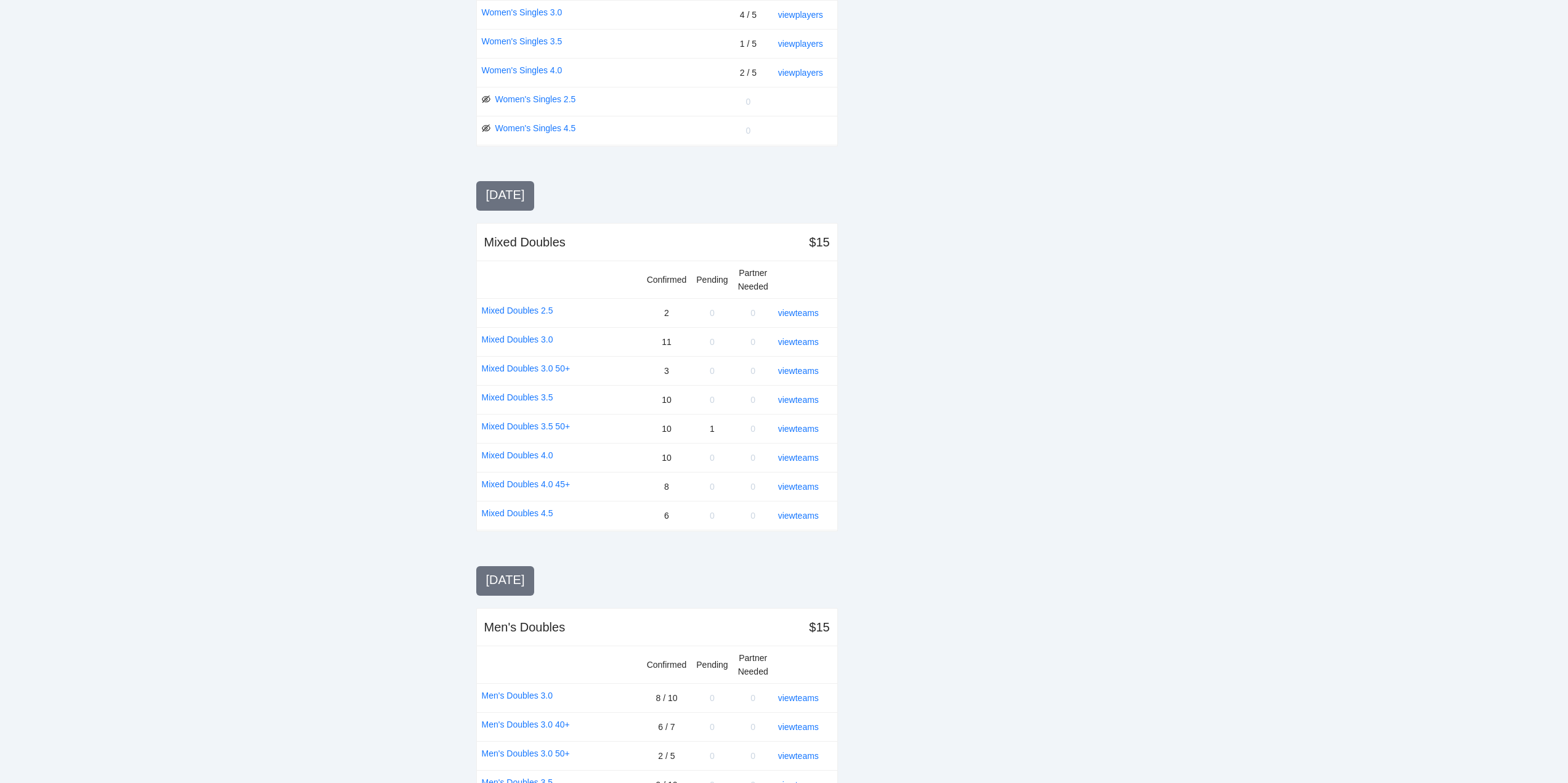
scroll to position [677, 0]
click at [800, 453] on link "view teams" at bounding box center [798, 454] width 41 height 10
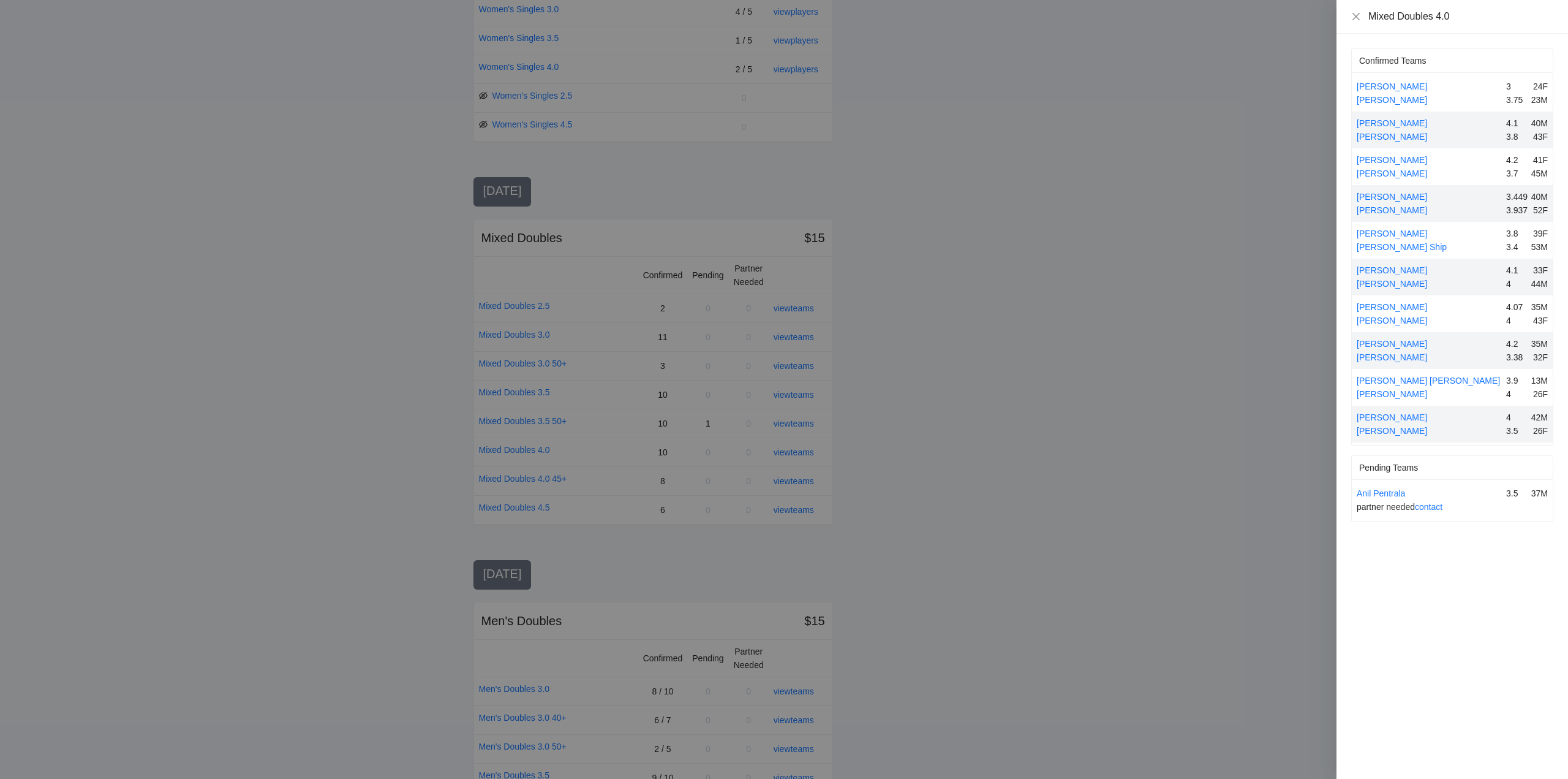
click at [862, 449] on div at bounding box center [784, 390] width 1568 height 779
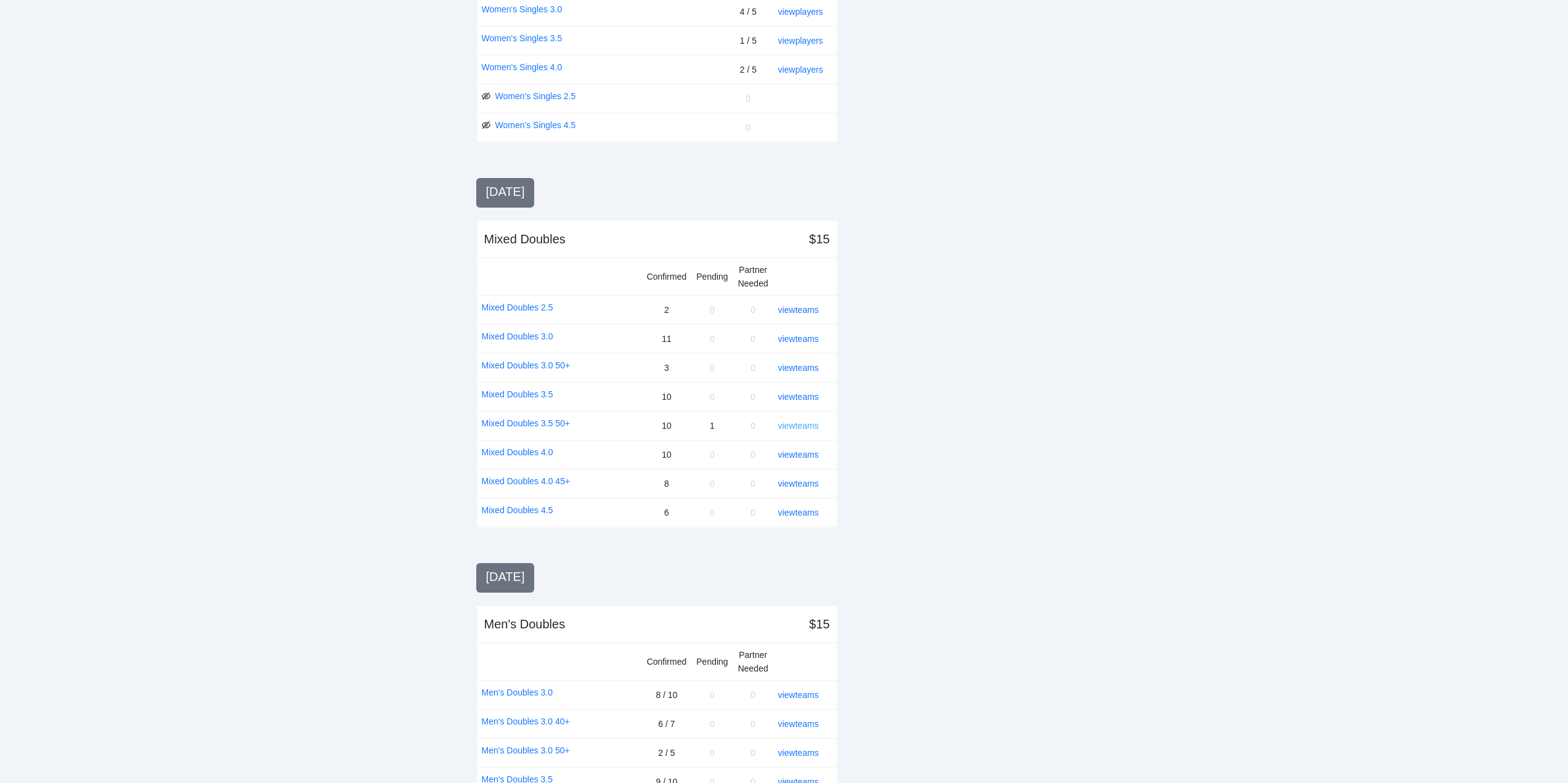
click at [797, 423] on link "view teams" at bounding box center [798, 426] width 41 height 10
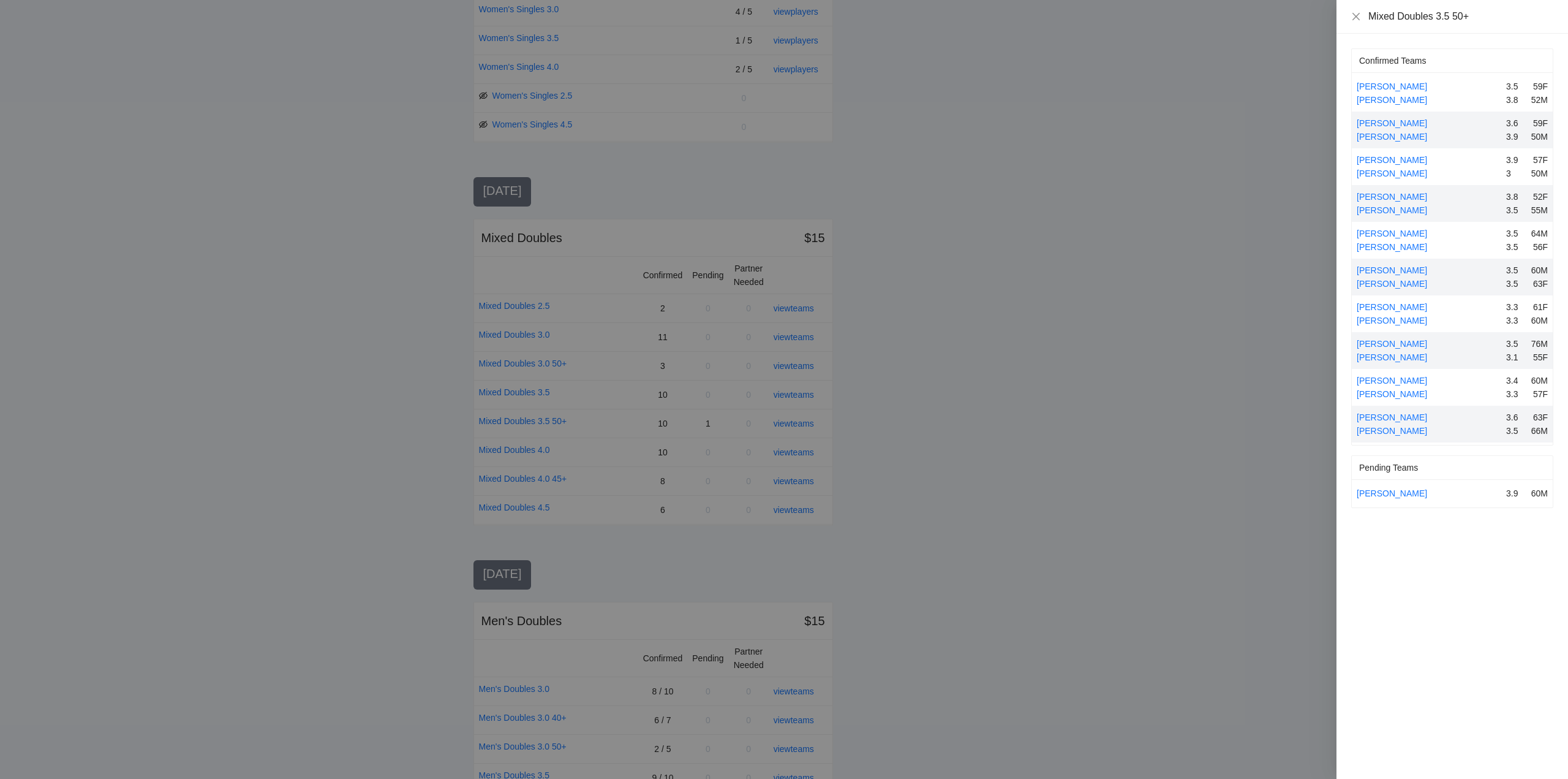
click at [795, 421] on div at bounding box center [784, 390] width 1568 height 779
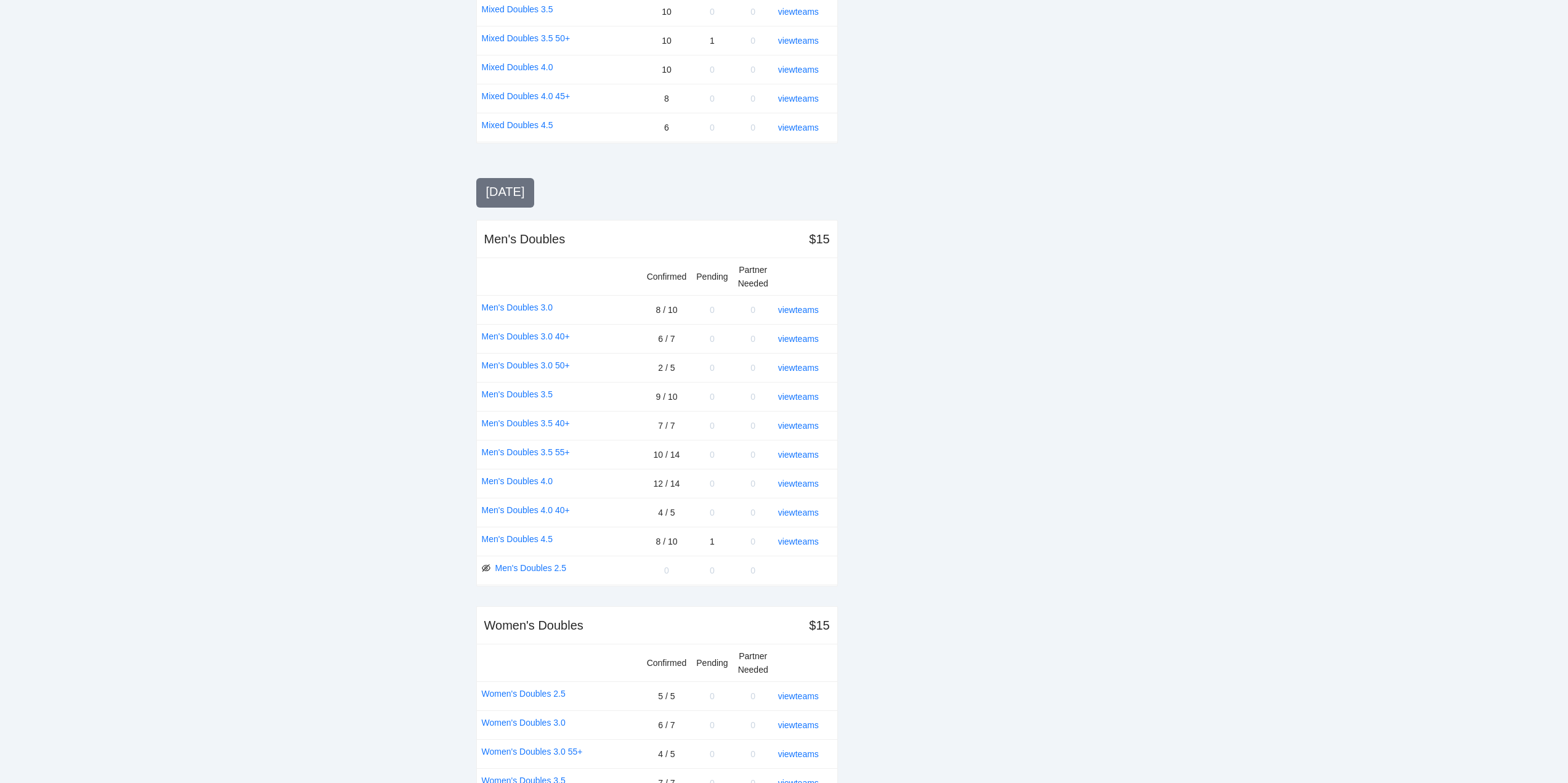
scroll to position [1109, 0]
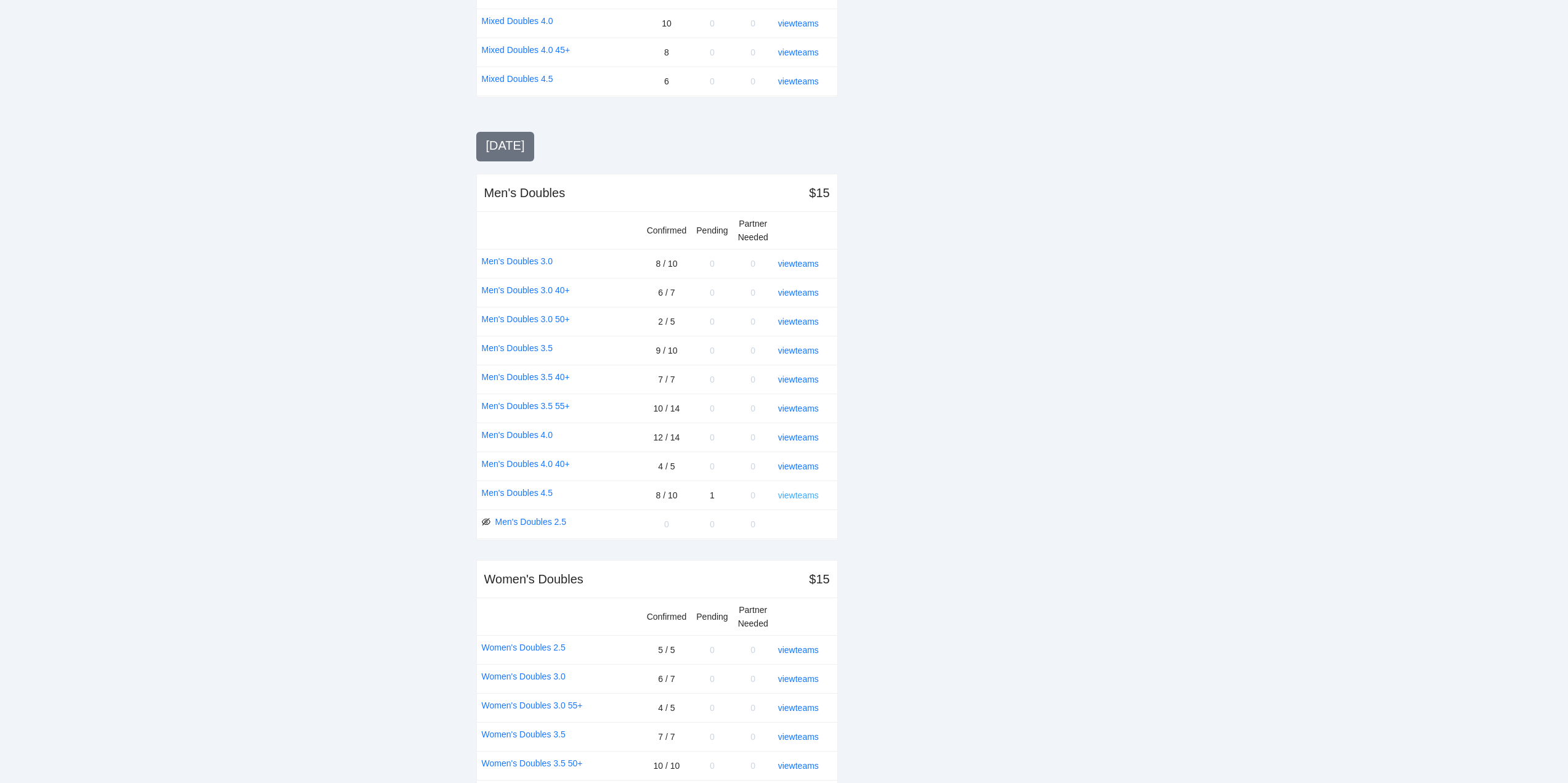
click at [795, 494] on link "view teams" at bounding box center [798, 495] width 41 height 10
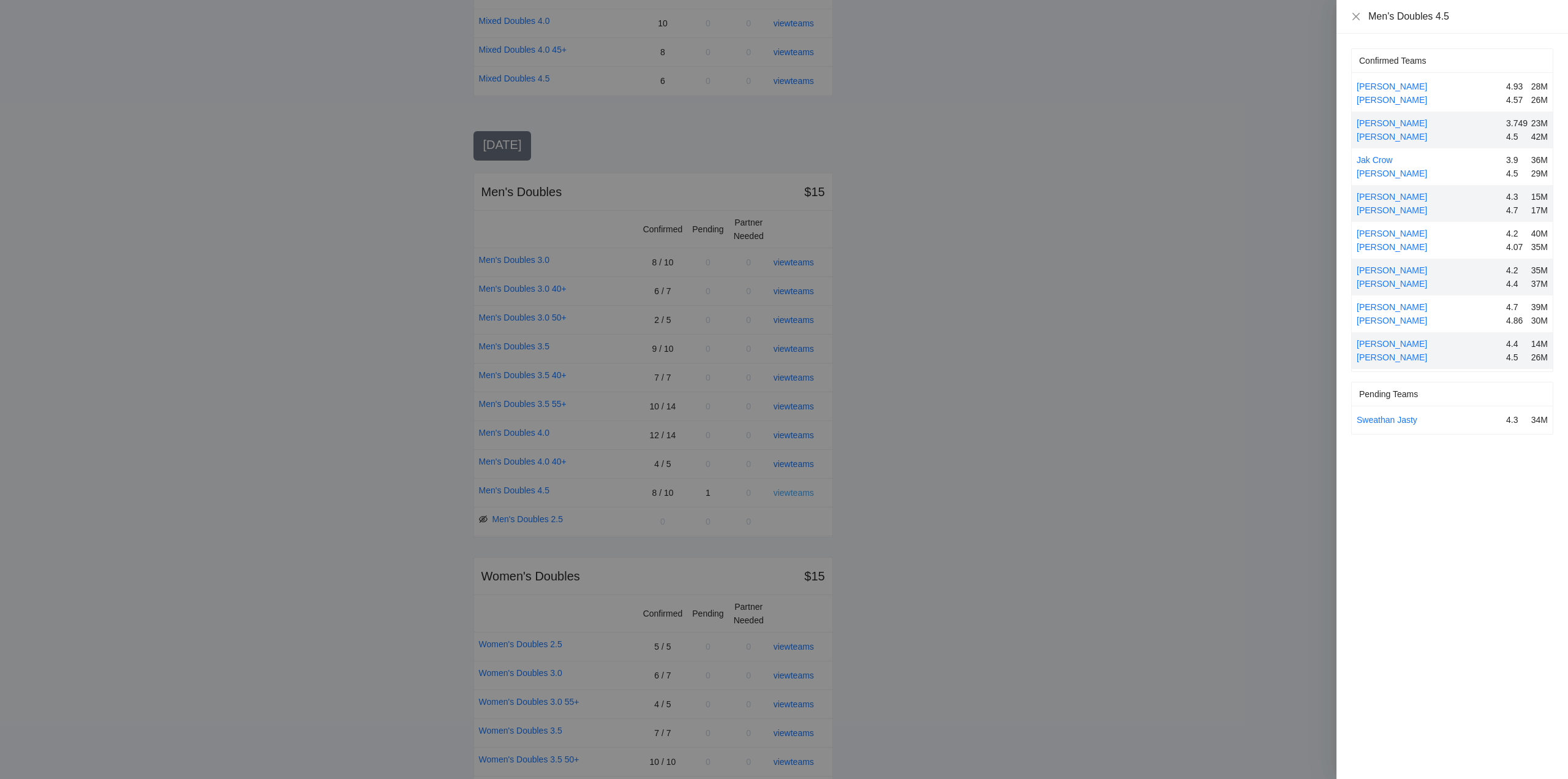
click at [790, 491] on div at bounding box center [784, 390] width 1568 height 779
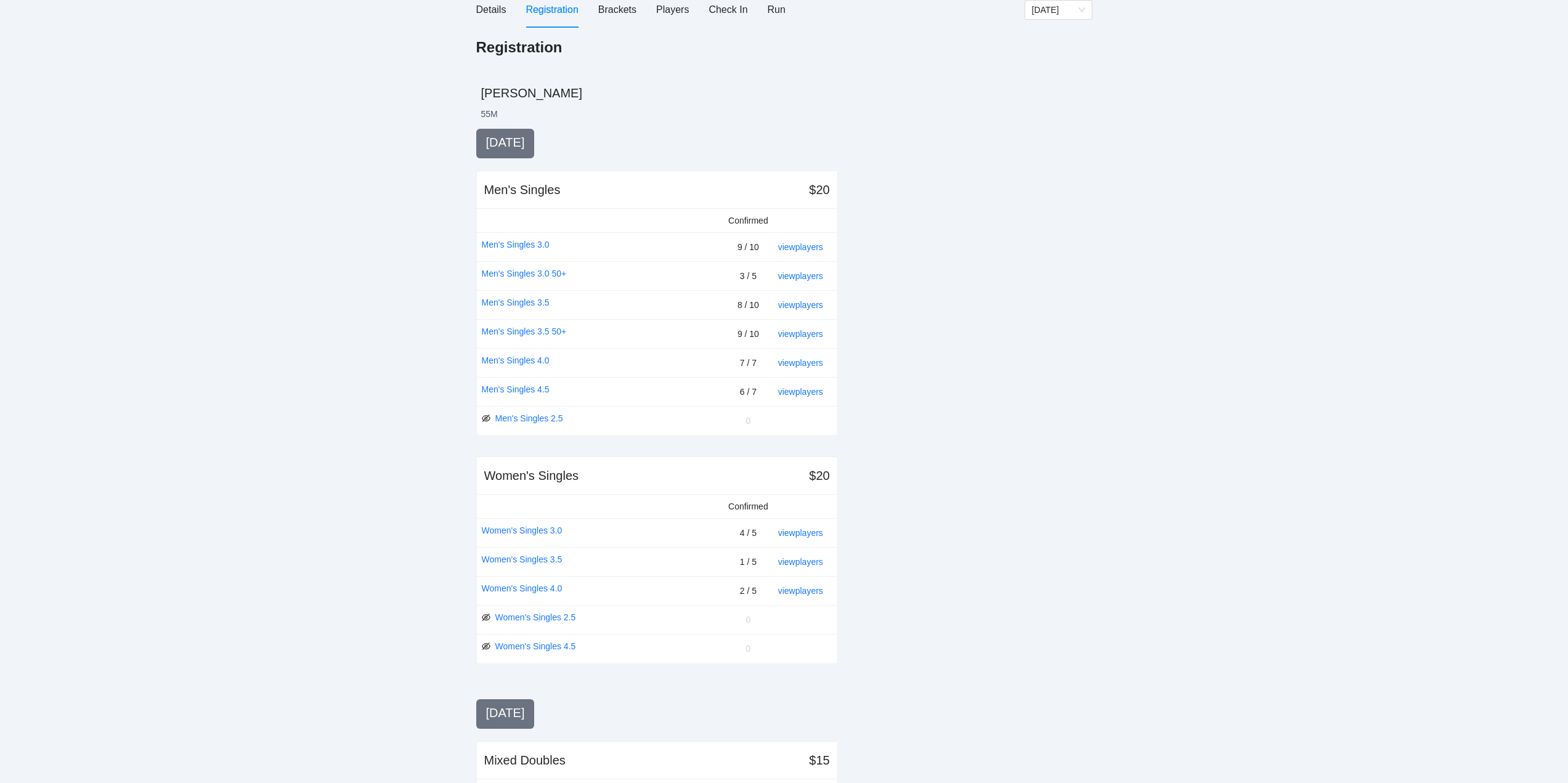
scroll to position [184, 0]
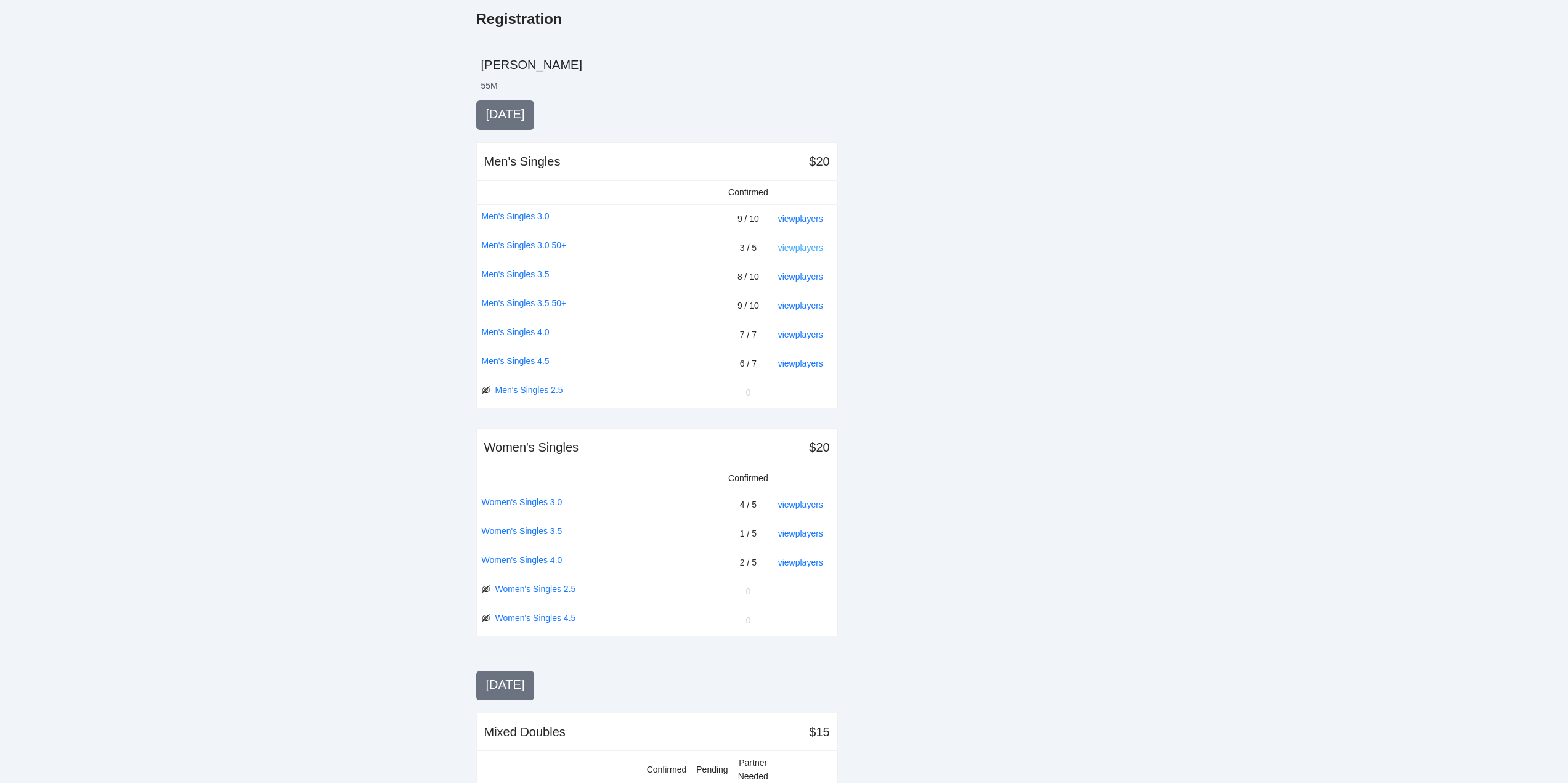
click at [803, 244] on link "view players" at bounding box center [800, 247] width 45 height 10
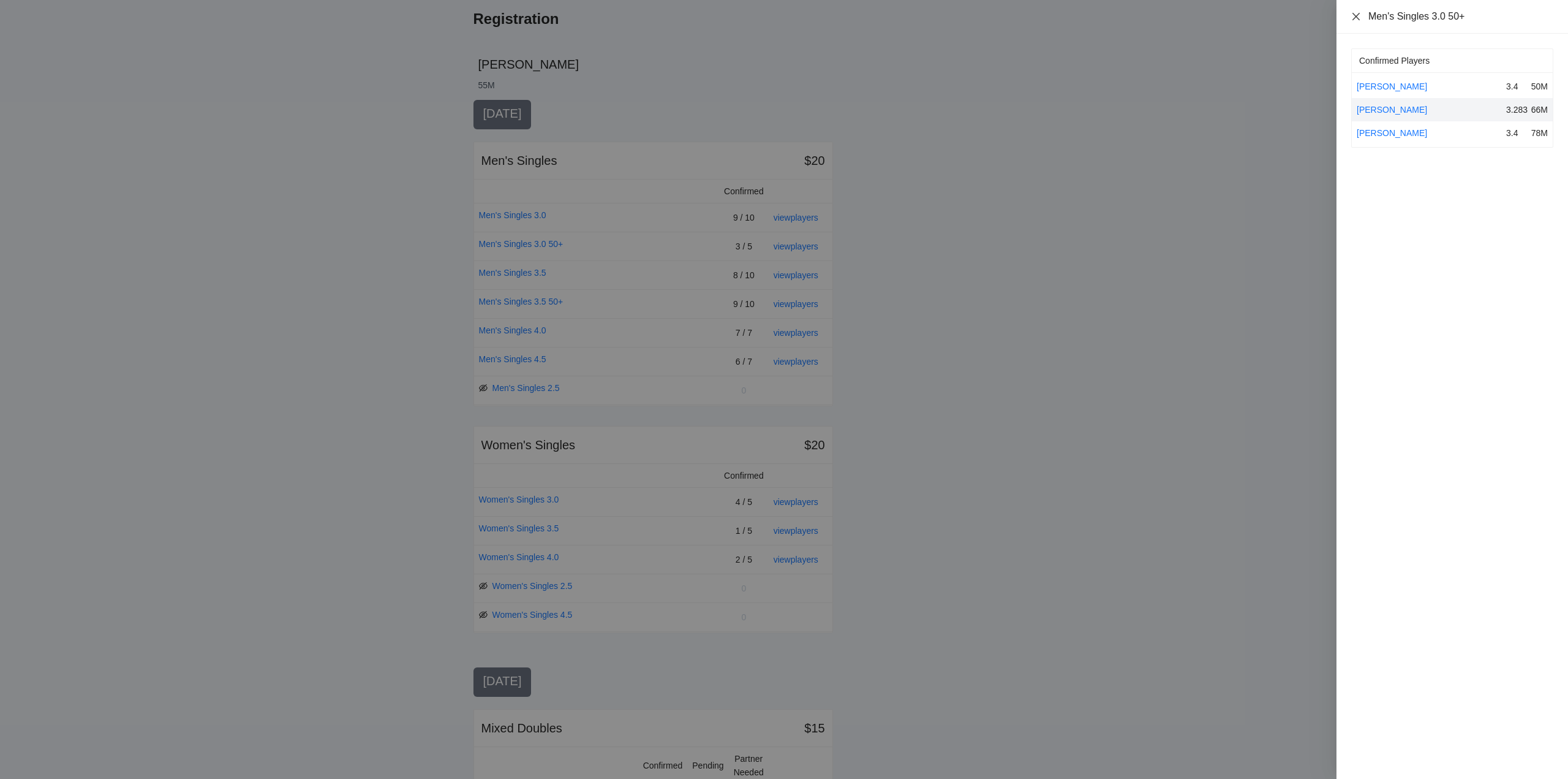
click at [1354, 11] on icon "close" at bounding box center [1355, 16] width 10 height 10
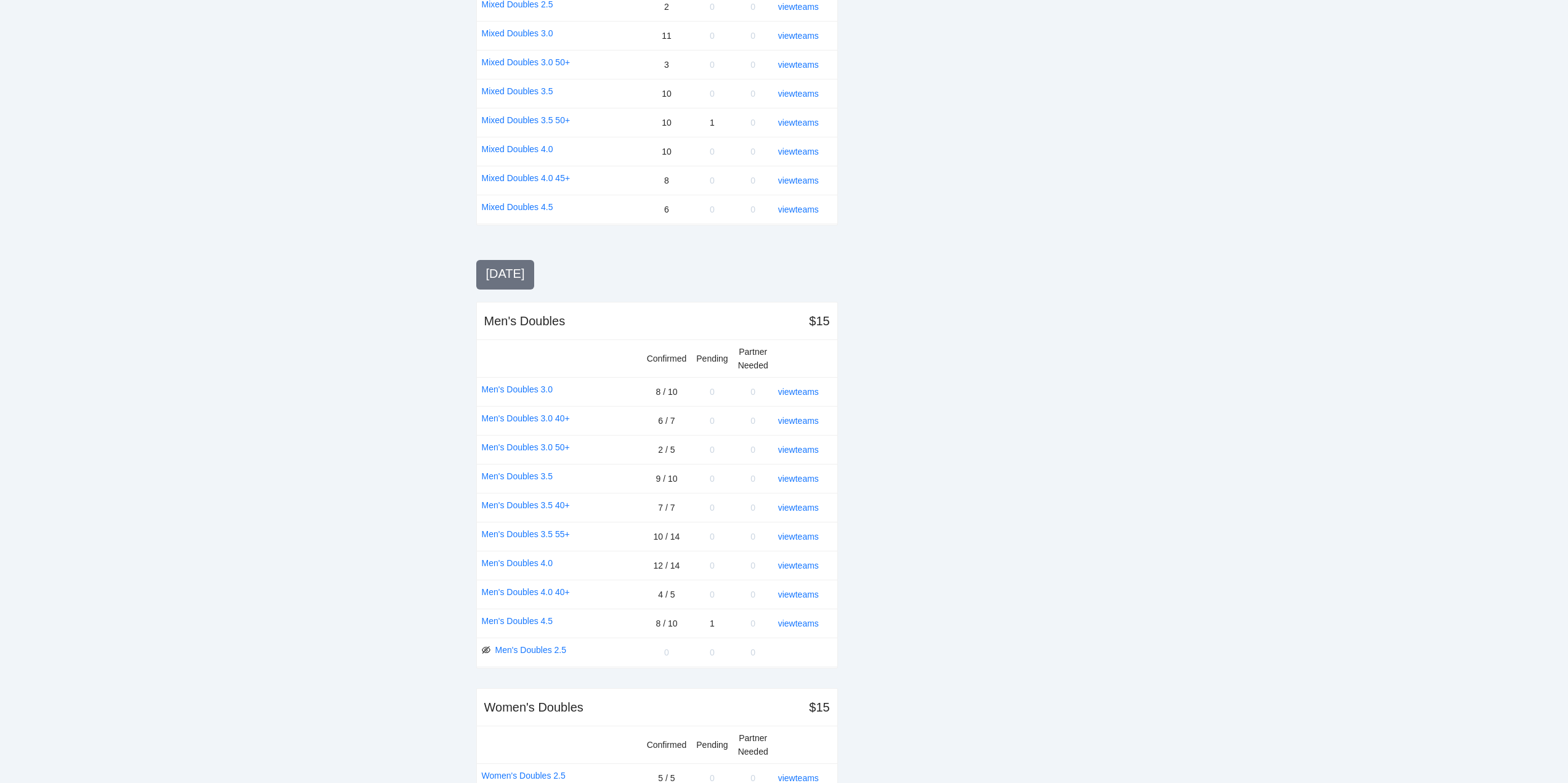
scroll to position [986, 0]
click at [792, 441] on link "view teams" at bounding box center [798, 444] width 41 height 10
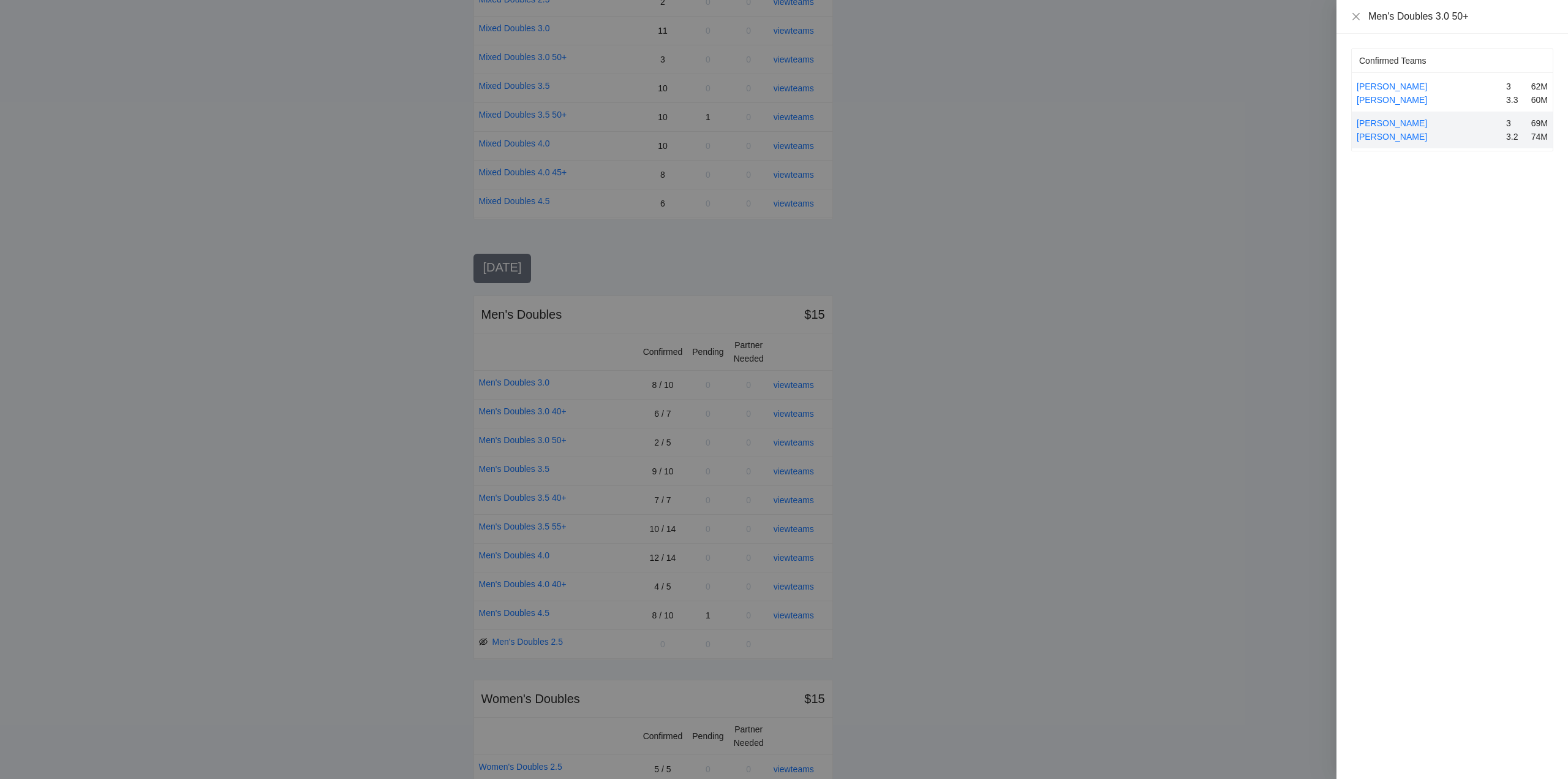
click at [788, 439] on div at bounding box center [784, 390] width 1568 height 779
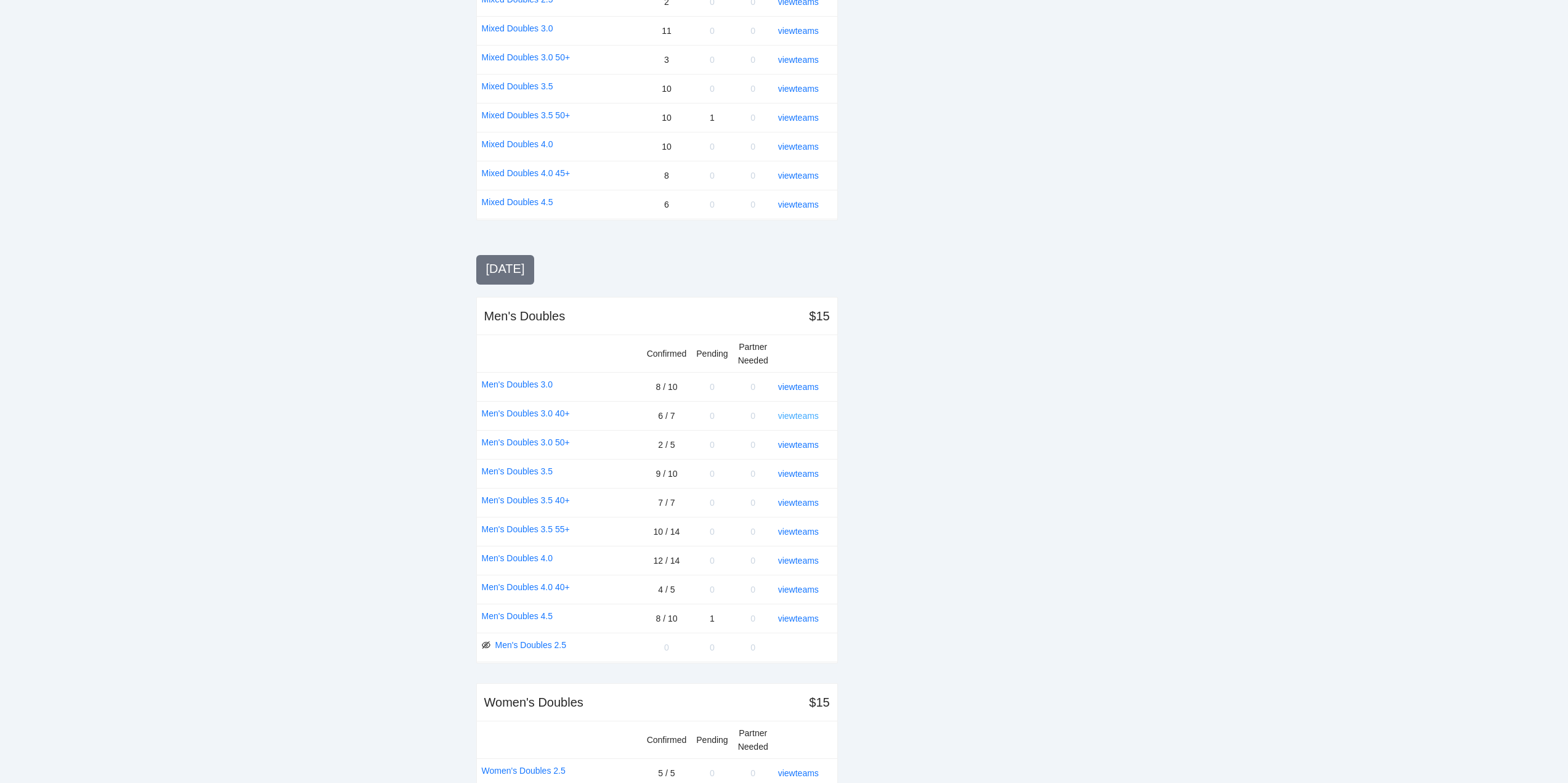
click at [796, 415] on link "view teams" at bounding box center [798, 415] width 41 height 10
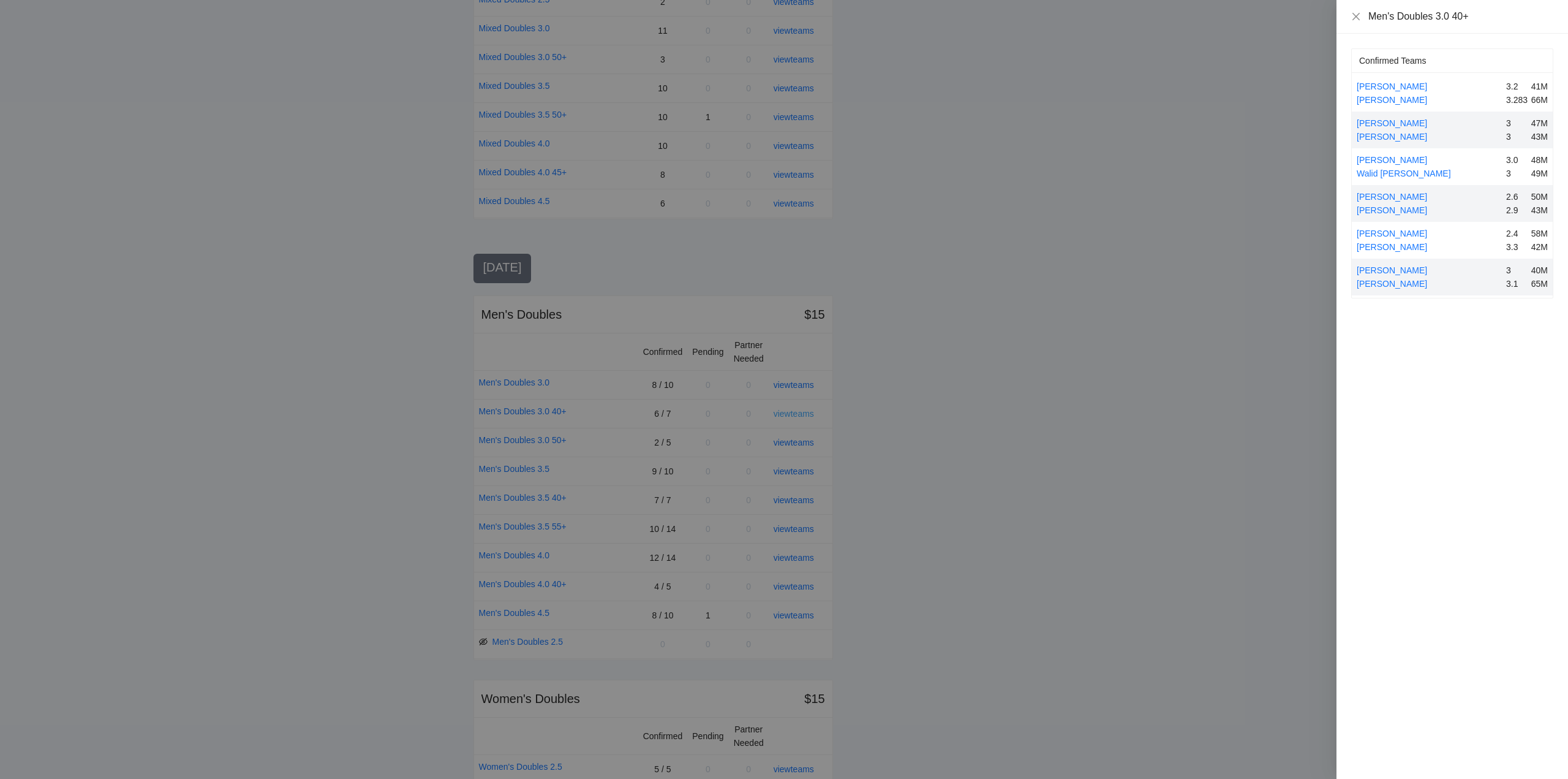
click at [792, 413] on div at bounding box center [784, 390] width 1568 height 779
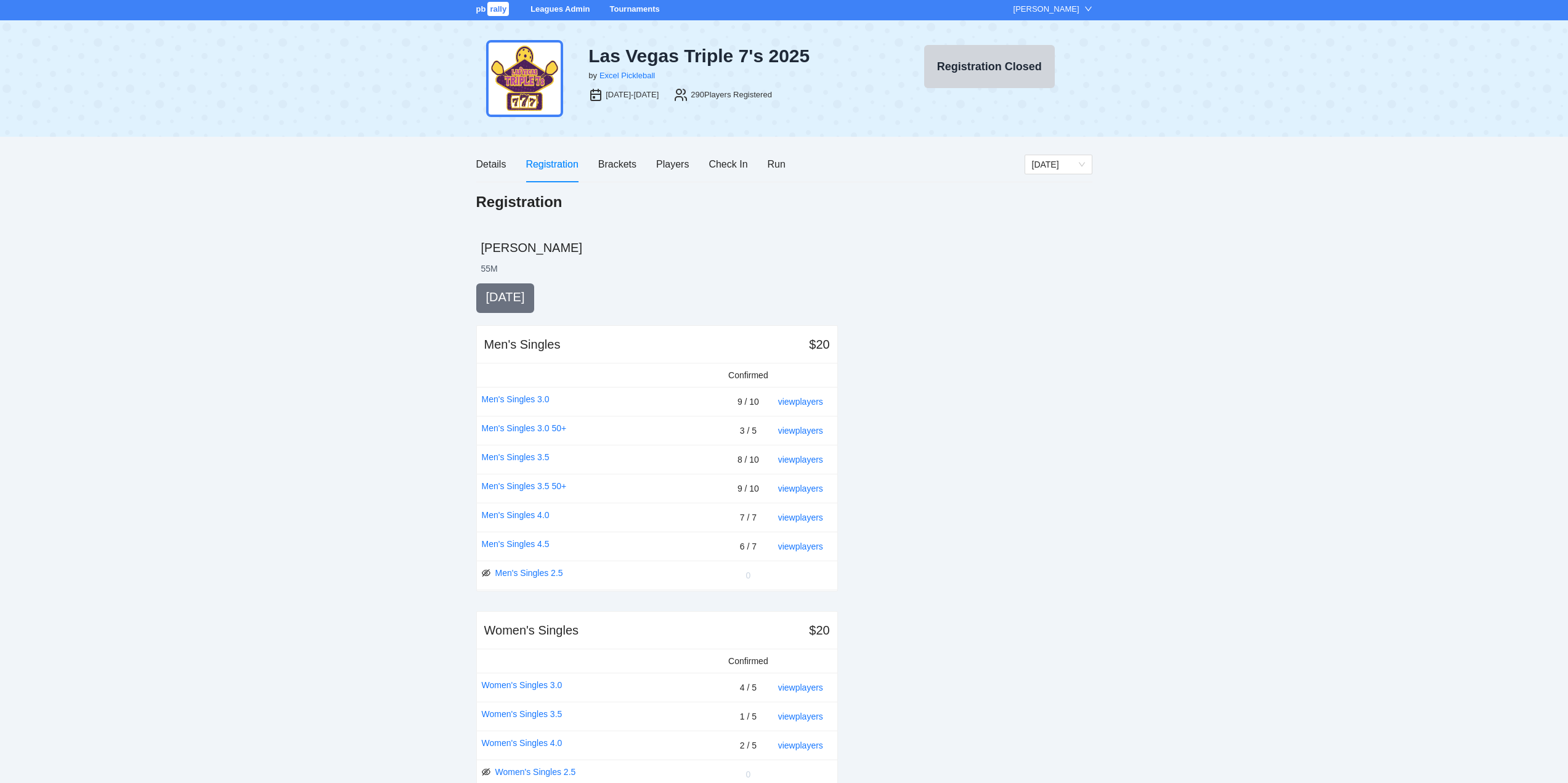
scroll to position [0, 0]
